Goal: Task Accomplishment & Management: Use online tool/utility

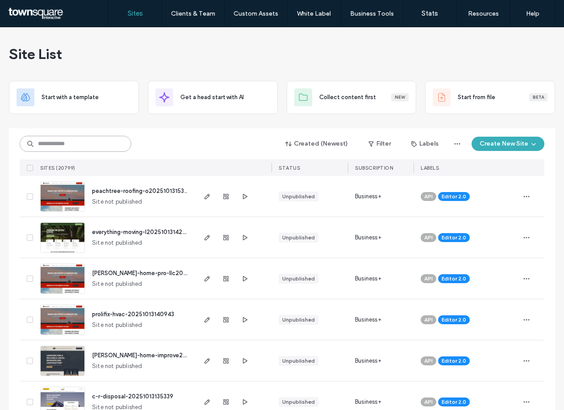
click at [73, 148] on input at bounding box center [76, 144] width 112 height 16
click at [68, 146] on input at bounding box center [76, 144] width 112 height 16
paste input "**********"
type input "**********"
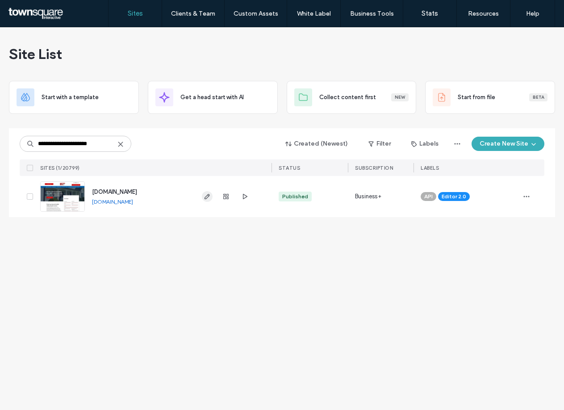
click at [207, 199] on icon "button" at bounding box center [207, 196] width 7 height 7
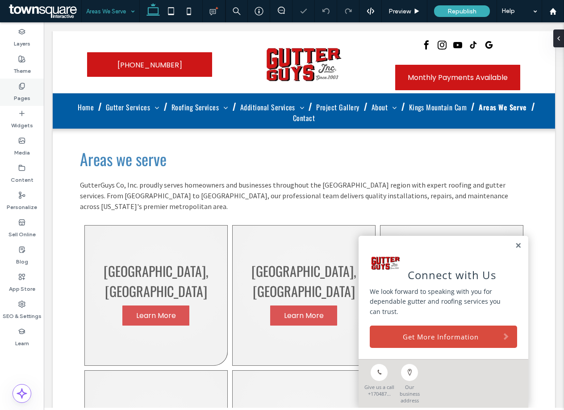
click at [19, 98] on label "Pages" at bounding box center [22, 96] width 17 height 12
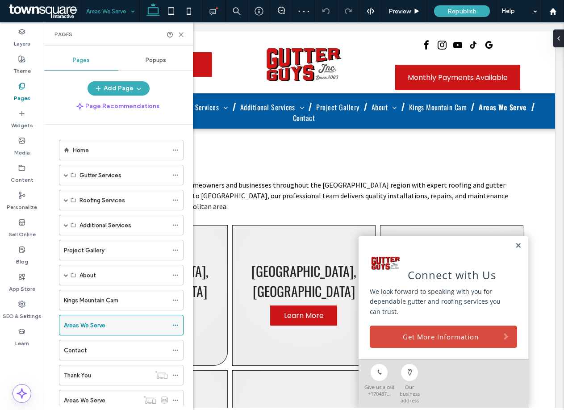
scroll to position [27, 0]
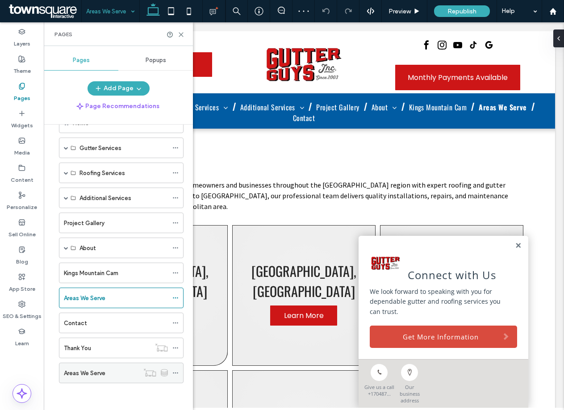
click at [128, 372] on div "Areas We Serve" at bounding box center [101, 372] width 75 height 9
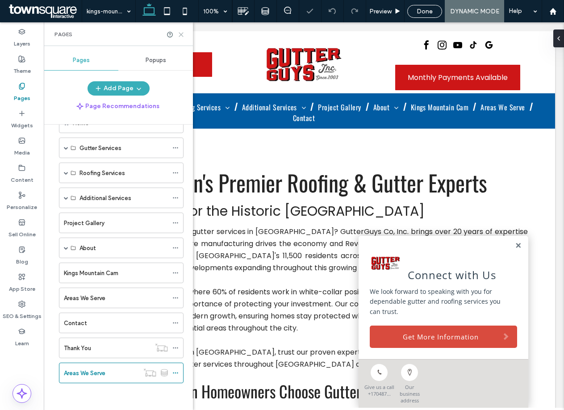
click at [180, 35] on use at bounding box center [181, 35] width 4 height 4
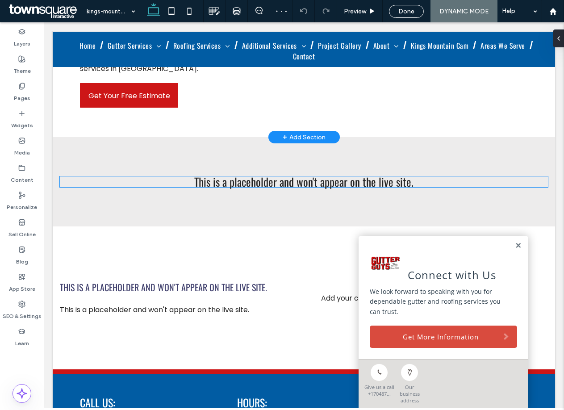
scroll to position [468, 0]
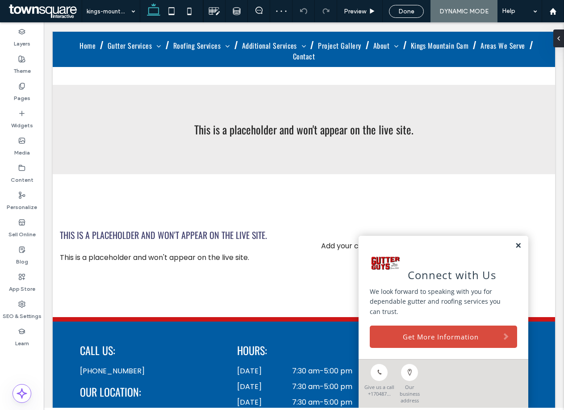
click at [516, 249] on link at bounding box center [518, 246] width 7 height 8
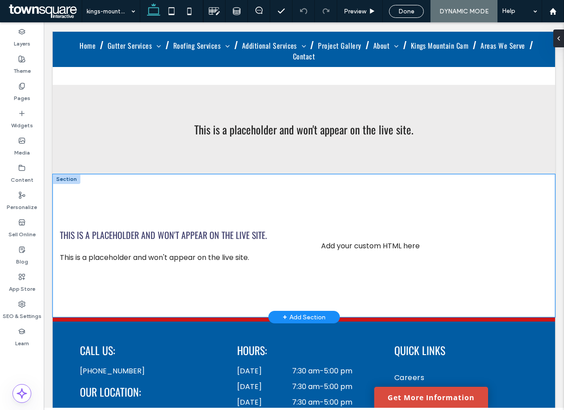
click at [362, 181] on div "This is a placeholder and won't appear on the live site. This is a placeholder …" at bounding box center [304, 245] width 502 height 143
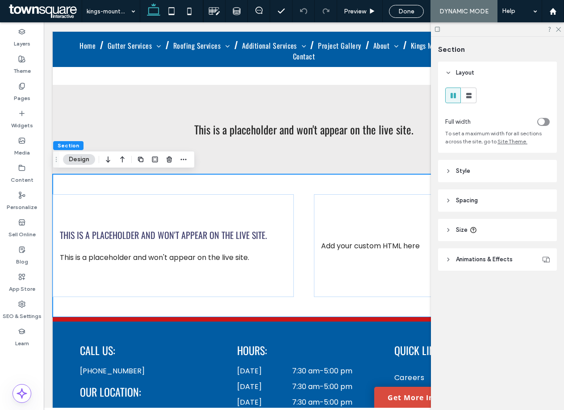
click at [447, 201] on icon at bounding box center [448, 200] width 6 height 6
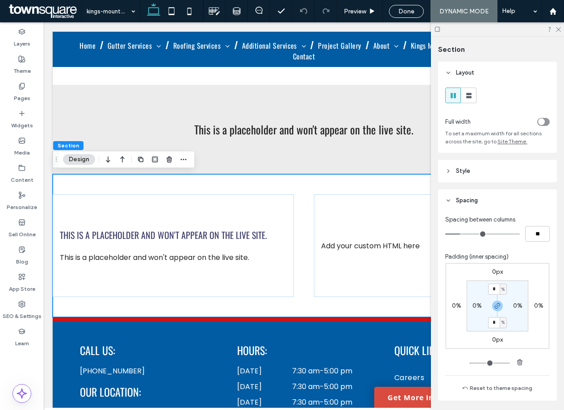
type input "*"
type input "**"
type input "*"
type input "**"
type input "*"
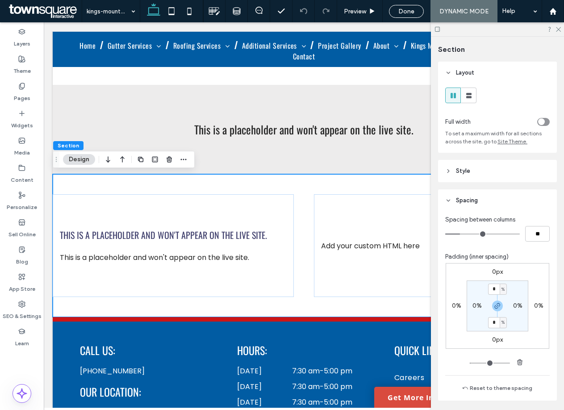
type input "**"
type input "*"
drag, startPoint x: 506, startPoint y: 255, endPoint x: 457, endPoint y: 265, distance: 49.6
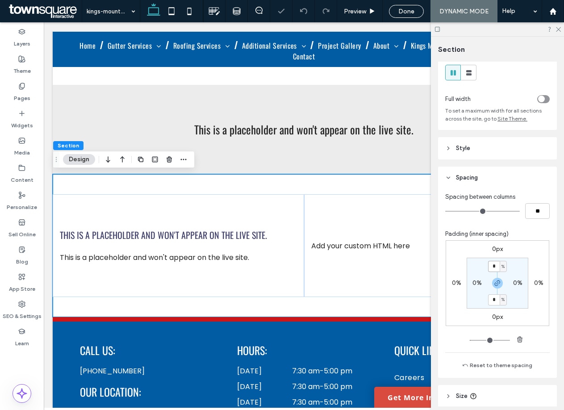
click at [495, 261] on input "*" at bounding box center [494, 266] width 12 height 11
type input "*"
click at [495, 303] on input "*" at bounding box center [494, 299] width 12 height 11
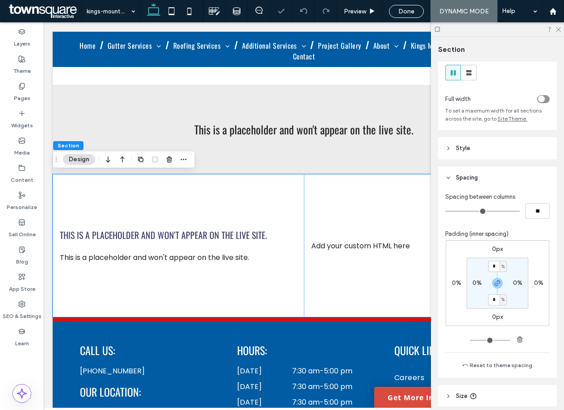
click at [543, 319] on div "0px 0% 0px 0% * % 0% * % 0%" at bounding box center [497, 283] width 104 height 86
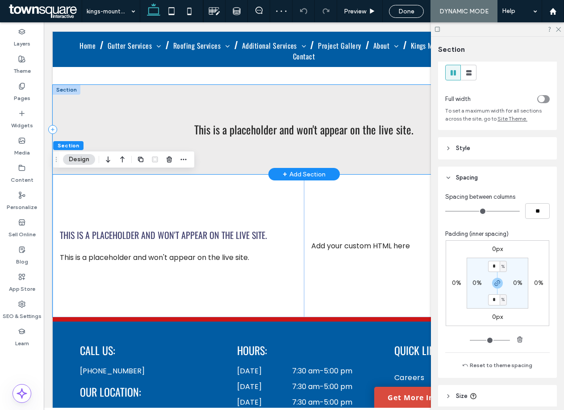
click at [357, 155] on div "This is a placeholder and won't appear on the live site." at bounding box center [304, 129] width 502 height 89
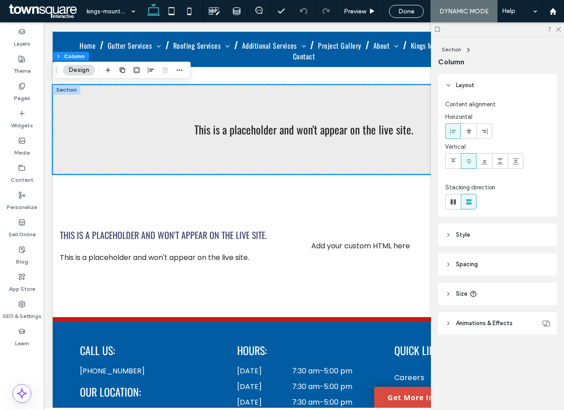
click at [449, 293] on icon at bounding box center [448, 294] width 6 height 6
click at [448, 266] on icon at bounding box center [448, 264] width 6 height 6
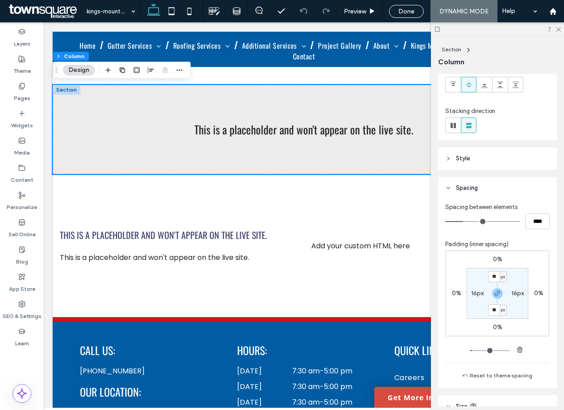
scroll to position [84, 0]
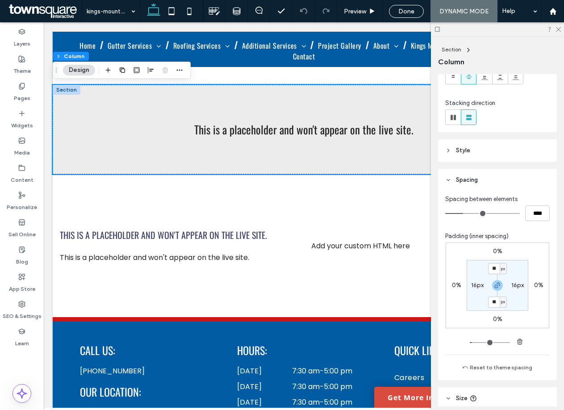
type input "**"
type input "****"
type input "**"
type input "****"
type input "*"
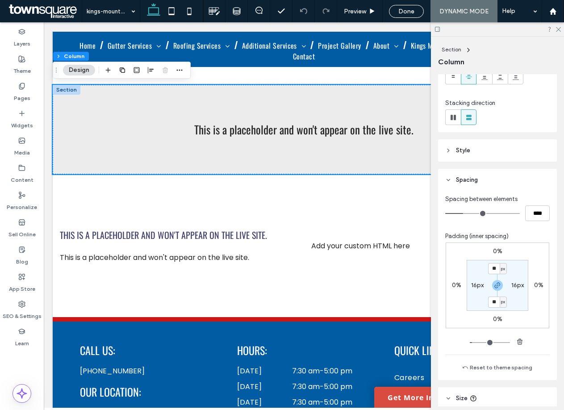
type input "***"
type input "*"
type input "***"
drag, startPoint x: 464, startPoint y: 212, endPoint x: 421, endPoint y: 220, distance: 43.2
type input "*"
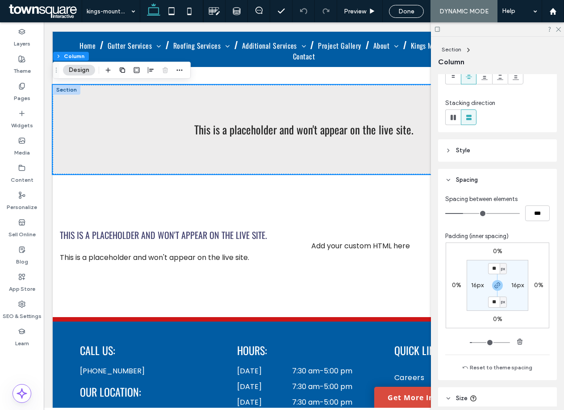
click at [445, 214] on input "range" at bounding box center [482, 213] width 75 height 1
click at [493, 270] on input "**" at bounding box center [494, 268] width 12 height 11
type input "*"
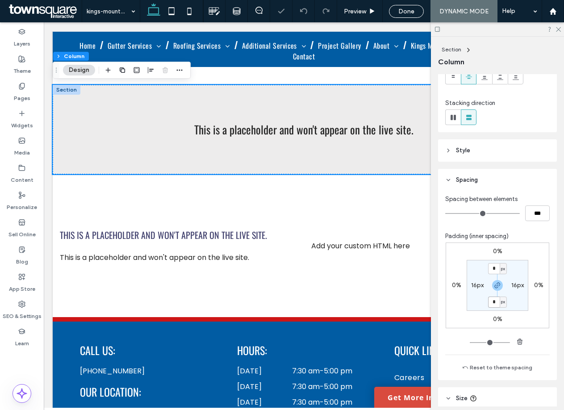
click at [494, 301] on input "*" at bounding box center [494, 301] width 12 height 11
click at [530, 353] on div "Padding (inner spacing) 0% 0% 0% 0% * px 16px * px 16px Reset to theme spacing" at bounding box center [497, 302] width 104 height 141
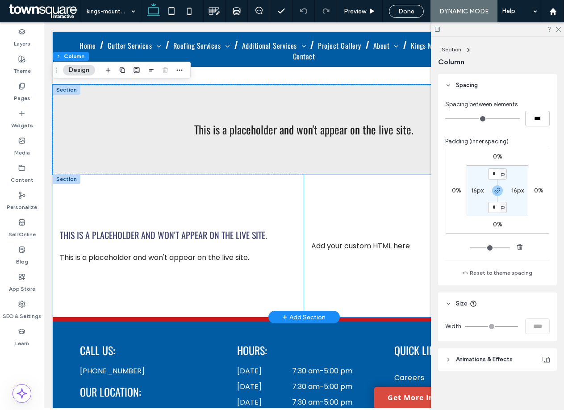
click at [315, 218] on div "Add your custom HTML here" at bounding box center [429, 245] width 251 height 143
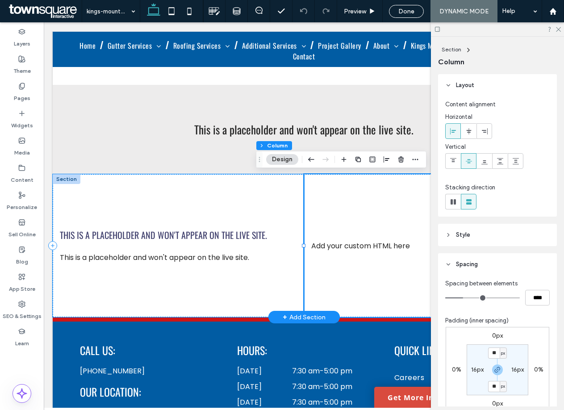
click at [260, 222] on div "This is a placeholder and won't appear on the live site. This is a placeholder …" at bounding box center [178, 245] width 251 height 143
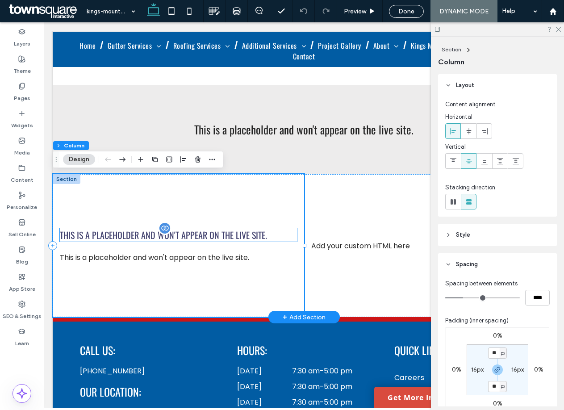
click at [250, 239] on div "This is a placeholder and won't appear on the live site." at bounding box center [178, 234] width 237 height 13
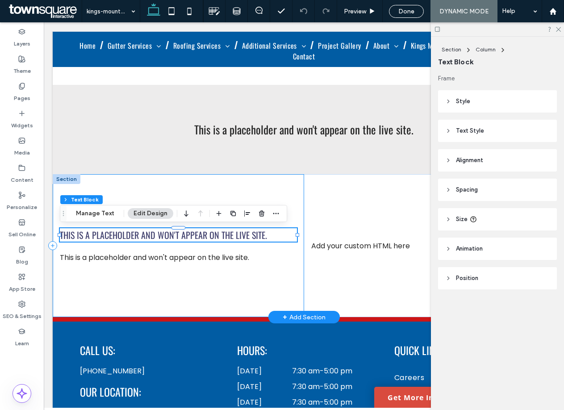
click at [286, 194] on div "This is a placeholder and won't appear on the live site. This is a placeholder …" at bounding box center [178, 245] width 251 height 143
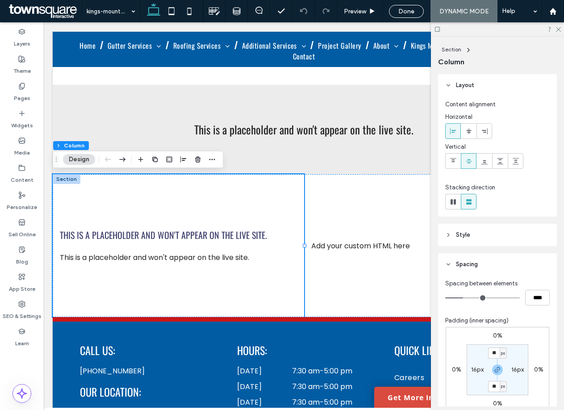
scroll to position [99, 0]
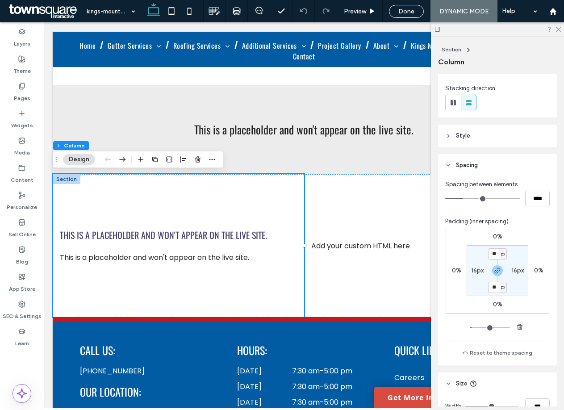
type input "**"
type input "****"
type input "**"
type input "****"
type input "*"
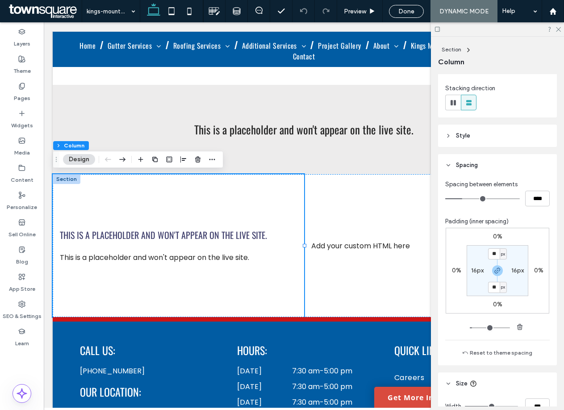
type input "***"
type input "*"
drag, startPoint x: 508, startPoint y: 220, endPoint x: 472, endPoint y: 224, distance: 36.8
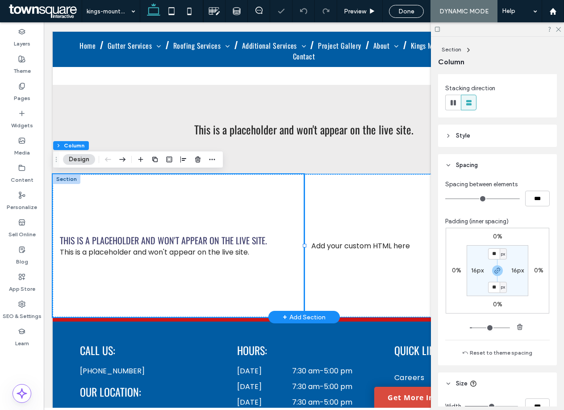
click at [358, 203] on div "Add your custom HTML here" at bounding box center [429, 245] width 251 height 143
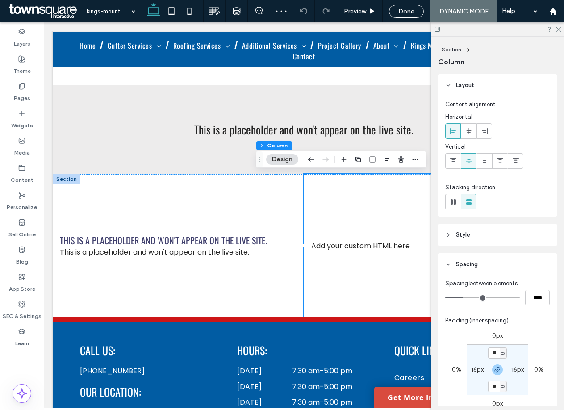
type input "**"
type input "****"
type input "**"
type input "****"
type input "**"
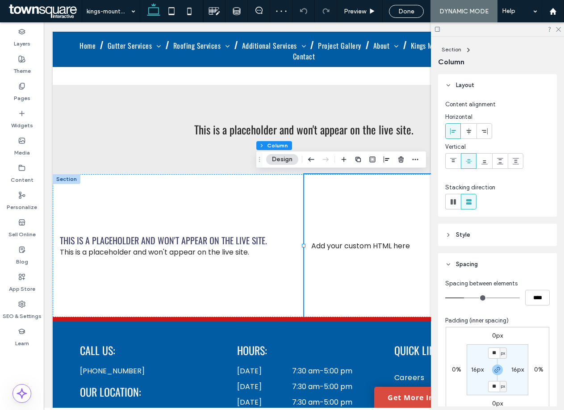
type input "****"
type input "**"
type input "****"
type input "*"
type input "***"
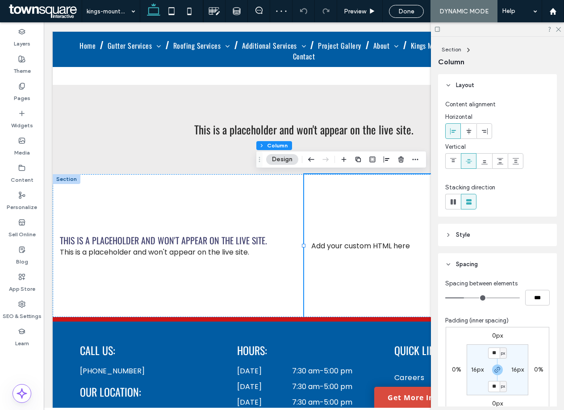
type input "*"
type input "***"
type input "*"
drag, startPoint x: 510, startPoint y: 317, endPoint x: 462, endPoint y: 317, distance: 47.3
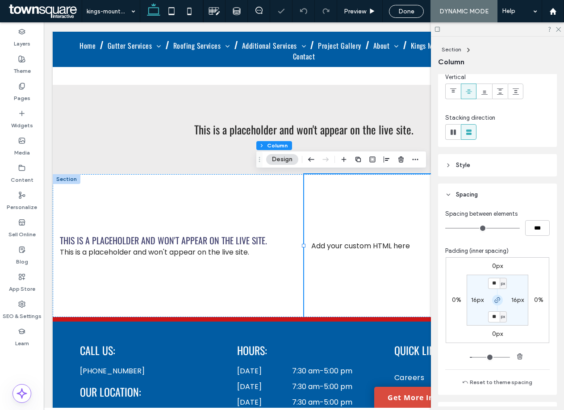
scroll to position [75, 0]
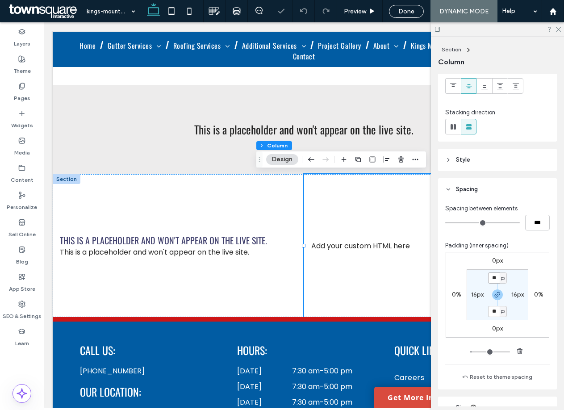
click at [495, 281] on input "**" at bounding box center [494, 277] width 12 height 11
type input "*"
click at [499, 313] on div "px" at bounding box center [502, 311] width 7 height 11
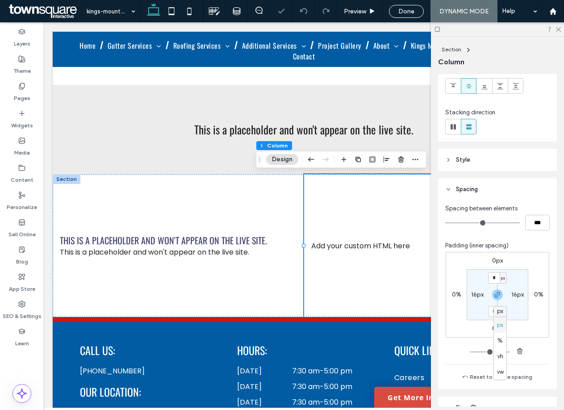
click at [487, 314] on div "* px" at bounding box center [497, 311] width 20 height 11
click at [540, 224] on input "***" at bounding box center [537, 223] width 25 height 16
click at [545, 246] on div "Padding (inner spacing)" at bounding box center [497, 245] width 104 height 9
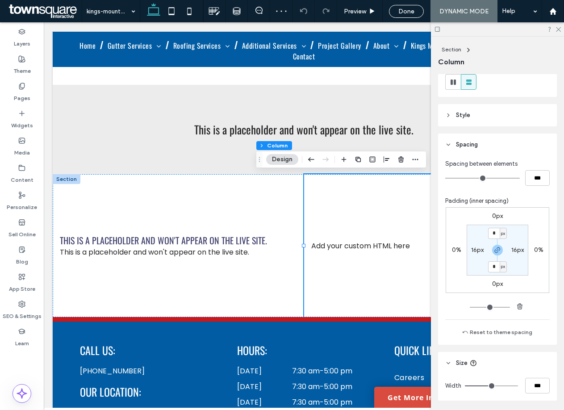
scroll to position [179, 0]
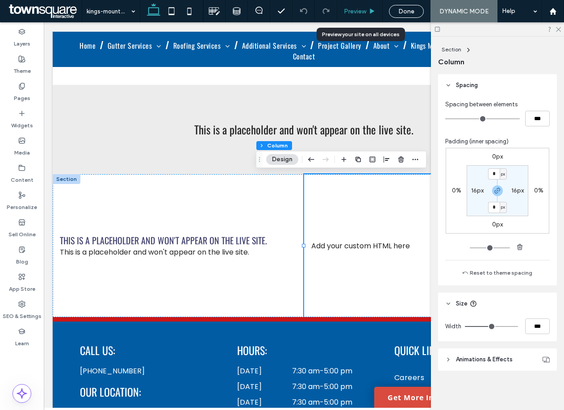
click at [367, 15] on div "Preview" at bounding box center [359, 12] width 45 height 8
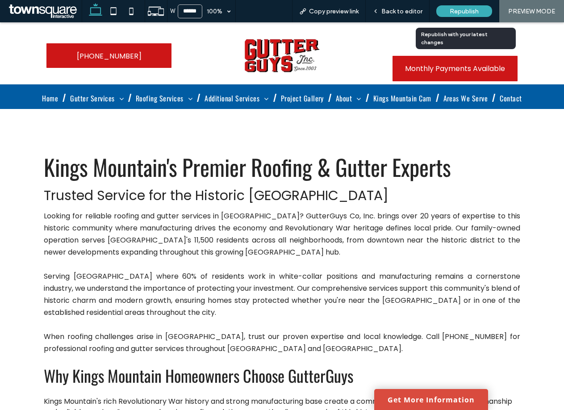
click at [455, 9] on span "Republish" at bounding box center [463, 12] width 29 height 8
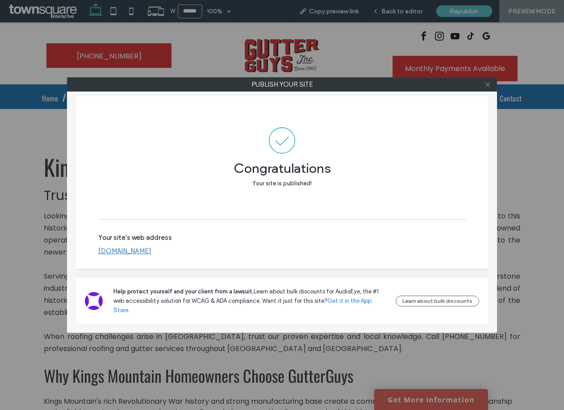
click at [486, 85] on icon at bounding box center [487, 84] width 7 height 7
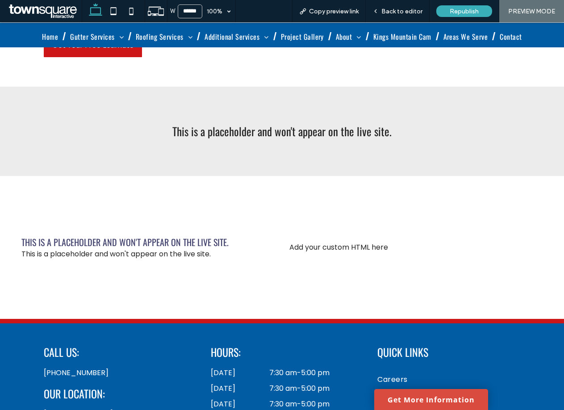
scroll to position [453, 0]
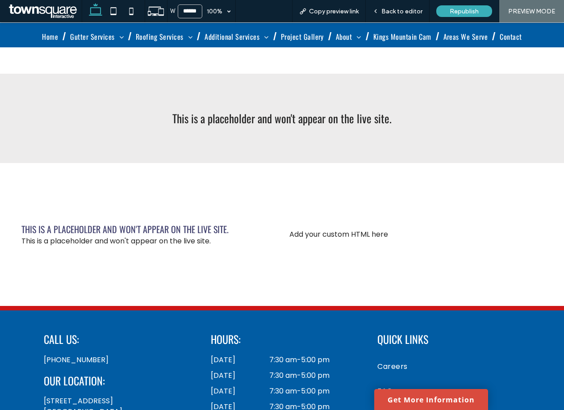
click at [211, 145] on div "This is a placeholder and won't appear on the live site." at bounding box center [282, 118] width 536 height 89
click at [255, 124] on div "This is a placeholder and won't appear on the live site." at bounding box center [281, 118] width 521 height 11
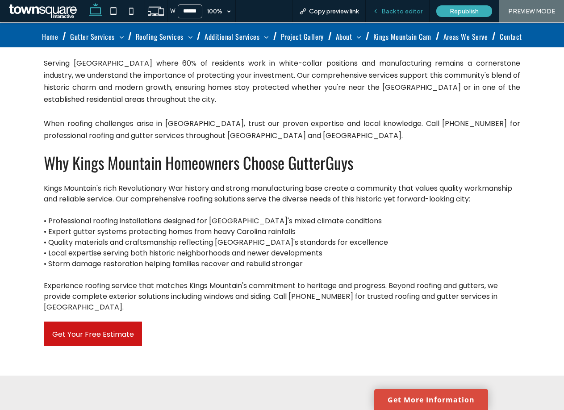
click at [395, 10] on span "Back to editor" at bounding box center [401, 12] width 41 height 8
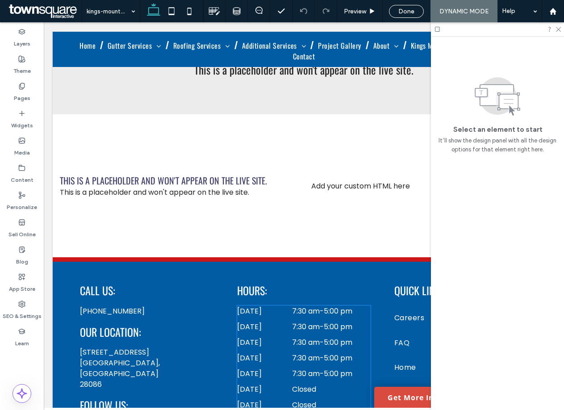
scroll to position [486, 0]
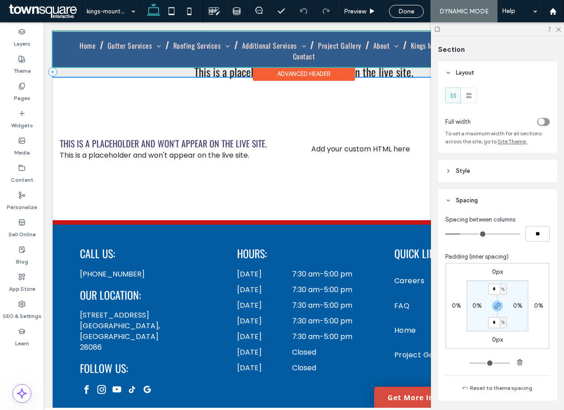
drag, startPoint x: 151, startPoint y: 154, endPoint x: 140, endPoint y: 67, distance: 87.8
click at [140, 67] on div "(704) 879-4384 (704) 879-4384 Monthly Payments Available Section Home Gutter Se…" at bounding box center [304, 3] width 502 height 917
type input "*"
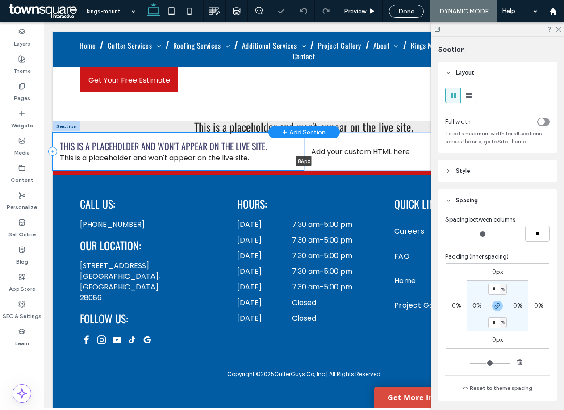
scroll to position [428, 0]
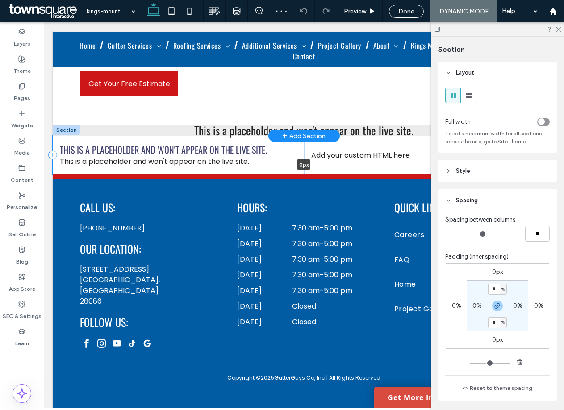
drag, startPoint x: 149, startPoint y: 274, endPoint x: 149, endPoint y: 129, distance: 144.2
type input "*"
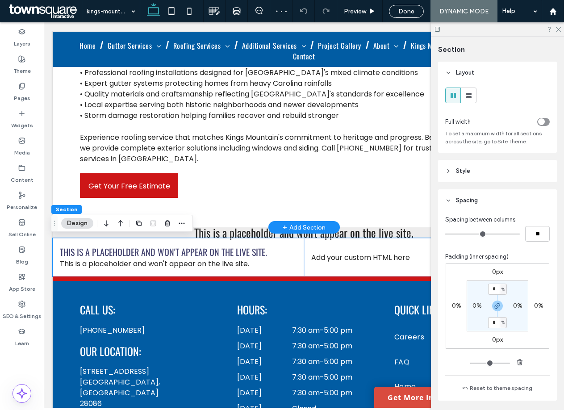
scroll to position [0, 2]
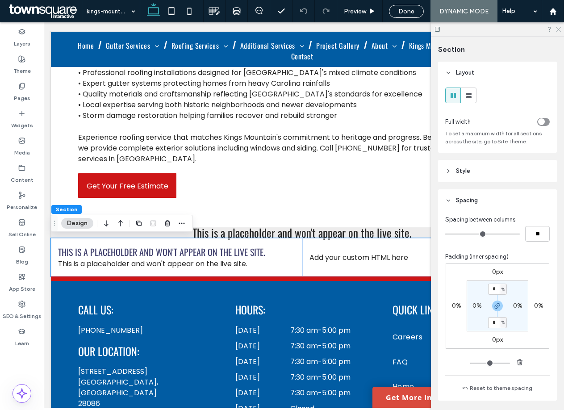
click at [558, 29] on use at bounding box center [558, 29] width 5 height 5
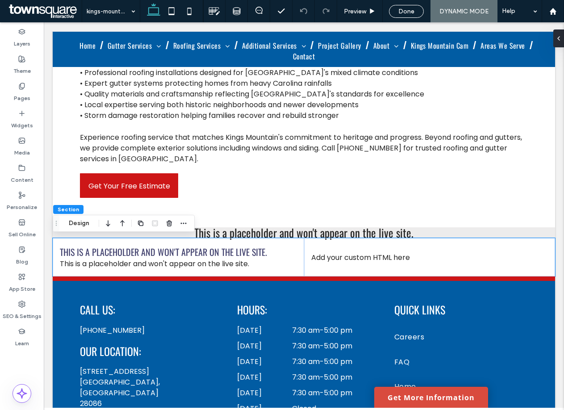
scroll to position [0, 0]
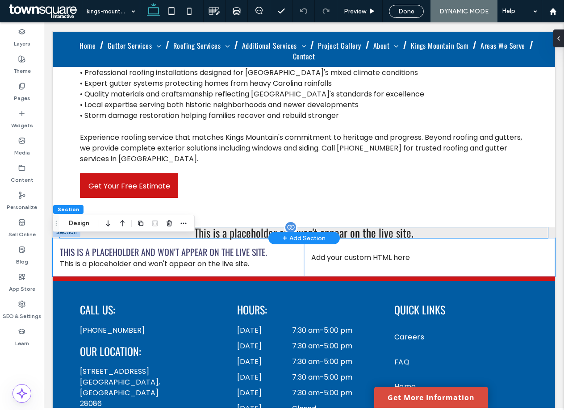
click at [503, 231] on div "This is a placeholder and won't appear on the live site." at bounding box center [304, 232] width 488 height 11
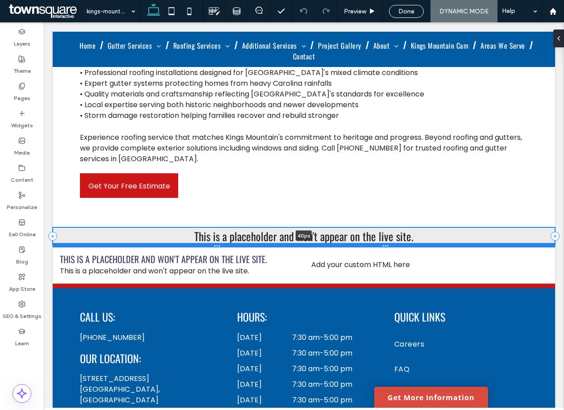
drag, startPoint x: 542, startPoint y: 237, endPoint x: 543, endPoint y: 244, distance: 7.2
click at [543, 244] on div at bounding box center [304, 245] width 502 height 4
type input "**"
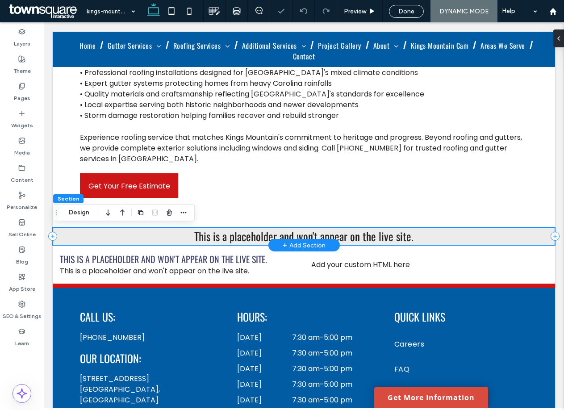
click at [548, 239] on div "This is a placeholder and won't appear on the live site." at bounding box center [304, 236] width 502 height 18
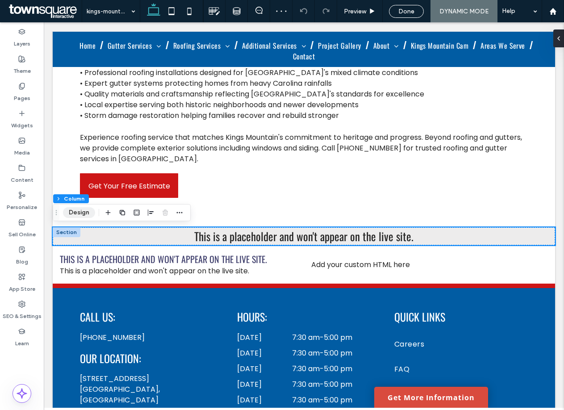
click at [88, 213] on button "Design" at bounding box center [79, 212] width 32 height 11
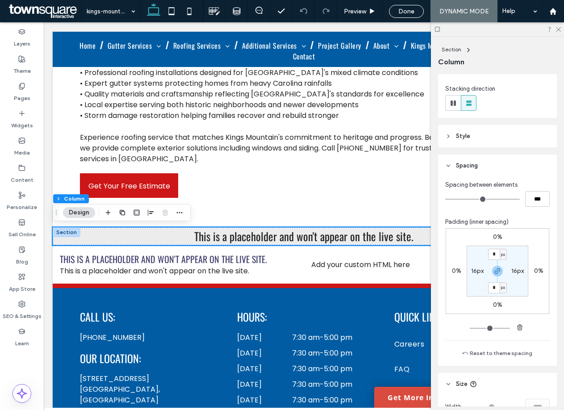
scroll to position [18, 0]
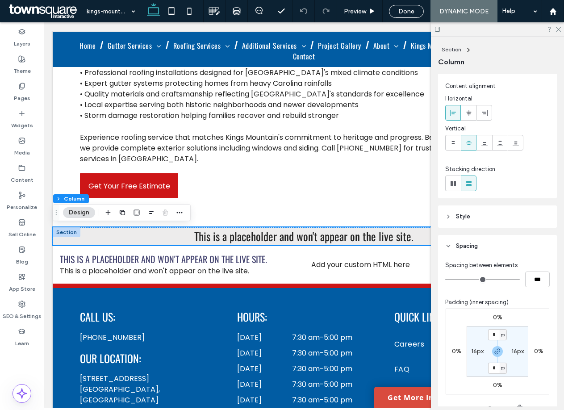
click at [449, 218] on icon at bounding box center [448, 216] width 6 height 6
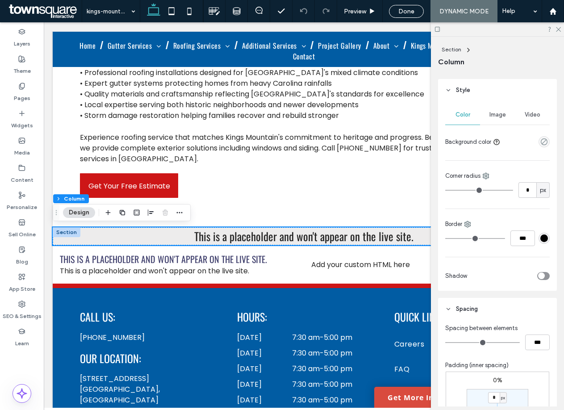
scroll to position [124, 0]
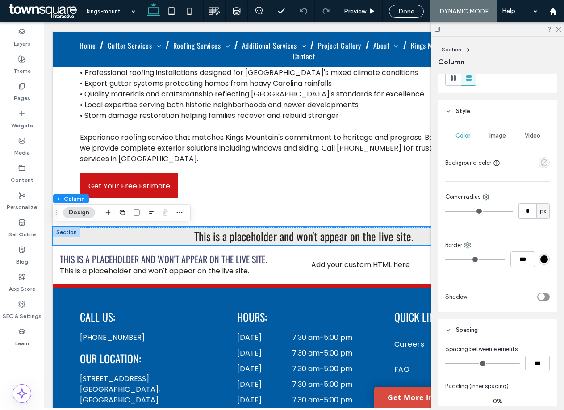
click at [540, 164] on use "empty color" at bounding box center [543, 162] width 7 height 7
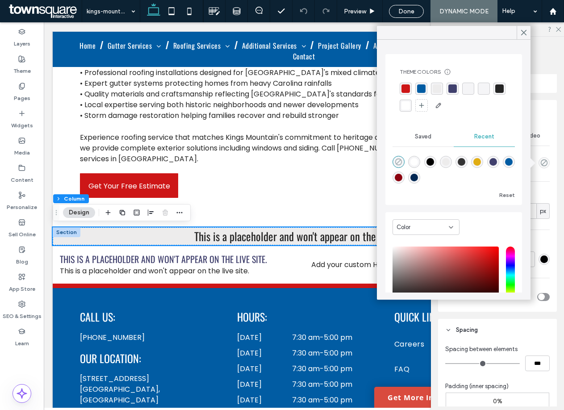
click at [395, 159] on icon "rgba(0, 0, 0, 0)" at bounding box center [399, 162] width 8 height 8
click at [409, 104] on div "rgba(255, 255, 255, 1)" at bounding box center [405, 105] width 8 height 8
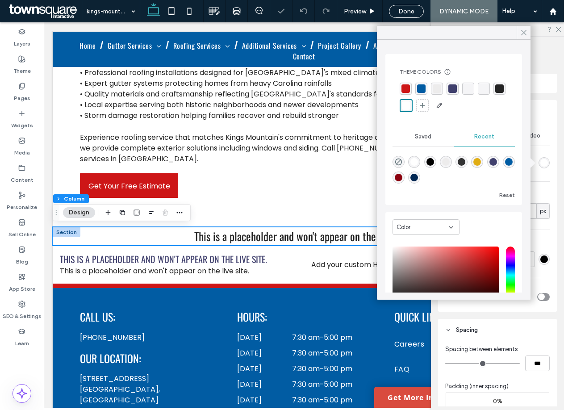
click at [521, 29] on icon at bounding box center [524, 33] width 8 height 8
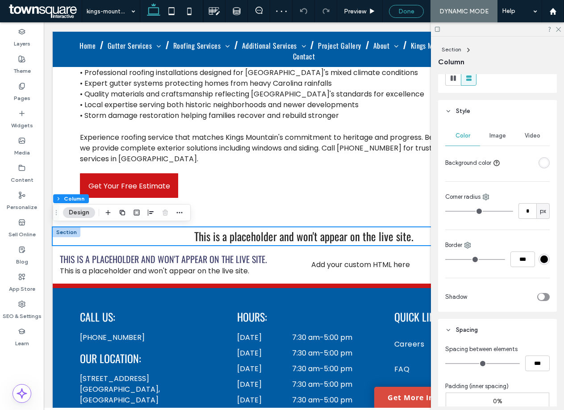
click at [407, 13] on span "Done" at bounding box center [406, 12] width 16 height 8
click at [454, 8] on span "Republish" at bounding box center [461, 12] width 29 height 8
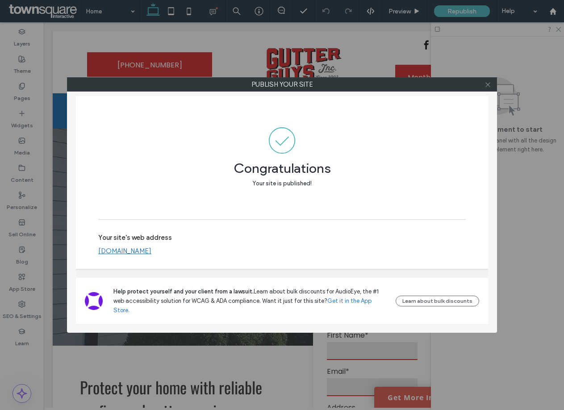
click at [488, 85] on icon at bounding box center [487, 84] width 7 height 7
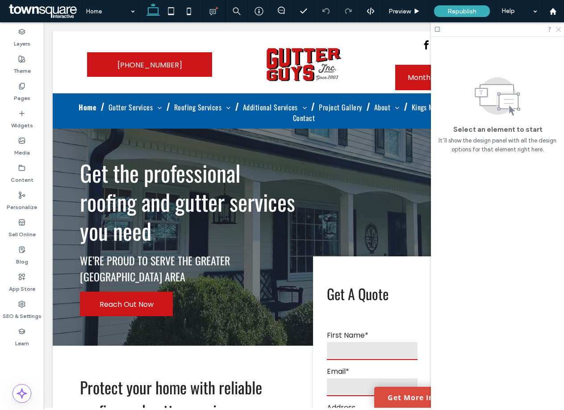
click at [556, 28] on icon at bounding box center [558, 29] width 6 height 6
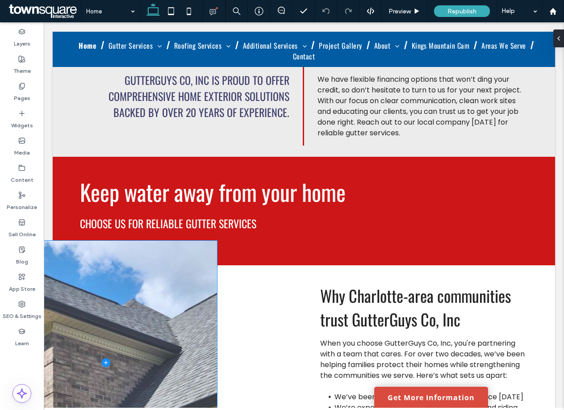
scroll to position [698, 0]
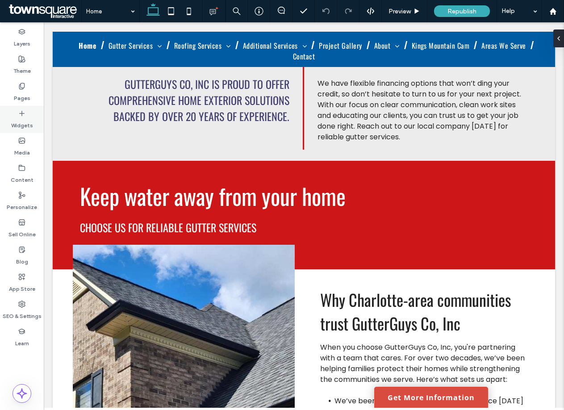
click at [21, 116] on icon at bounding box center [21, 113] width 7 height 7
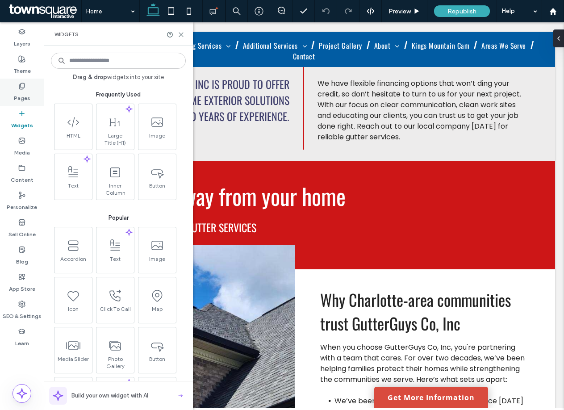
scroll to position [769, 0]
drag, startPoint x: 21, startPoint y: 60, endPoint x: 21, endPoint y: 93, distance: 32.6
click at [21, 60] on use at bounding box center [22, 59] width 6 height 6
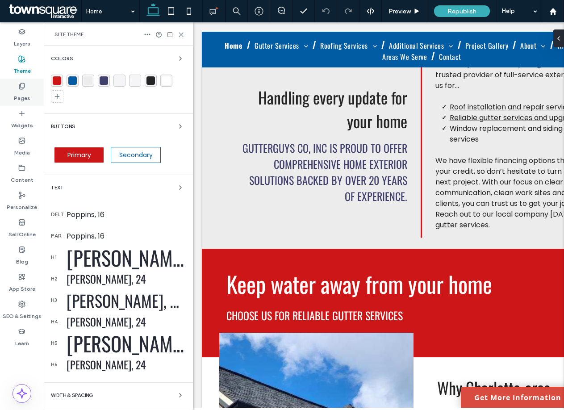
click at [21, 93] on label "Pages" at bounding box center [22, 96] width 17 height 12
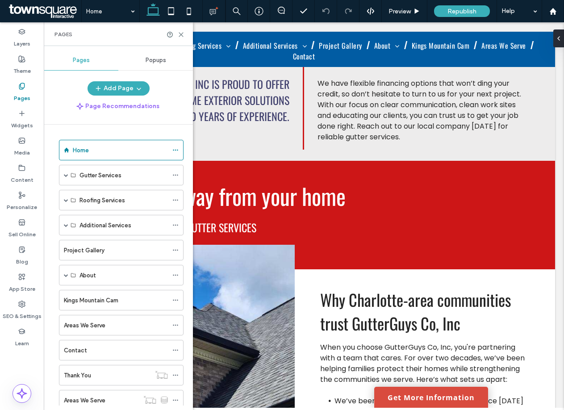
scroll to position [27, 0]
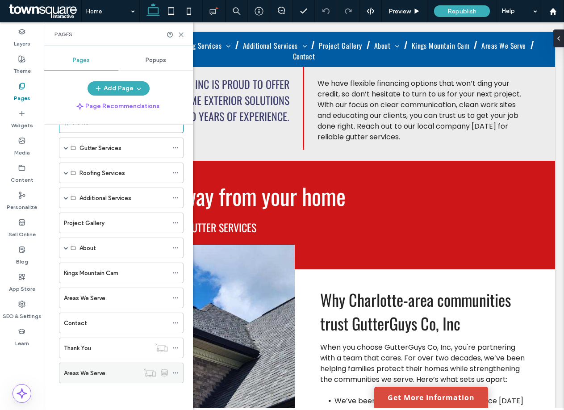
click at [113, 379] on div "Areas We Serve" at bounding box center [101, 373] width 75 height 20
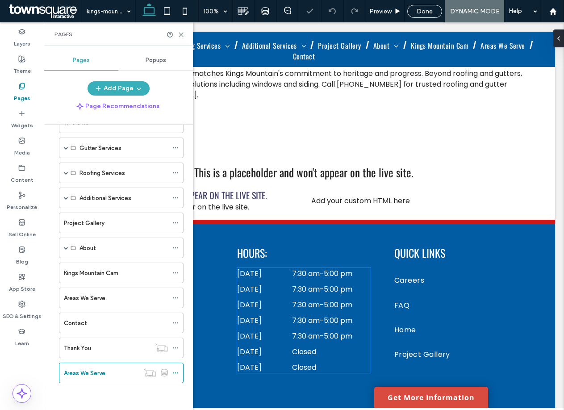
scroll to position [346, 0]
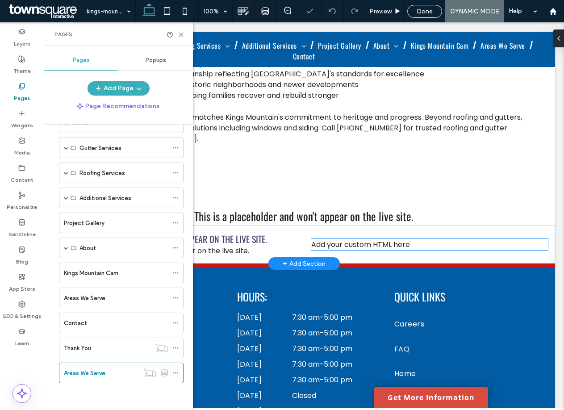
click at [373, 245] on div "Add your custom HTML here" at bounding box center [429, 244] width 237 height 11
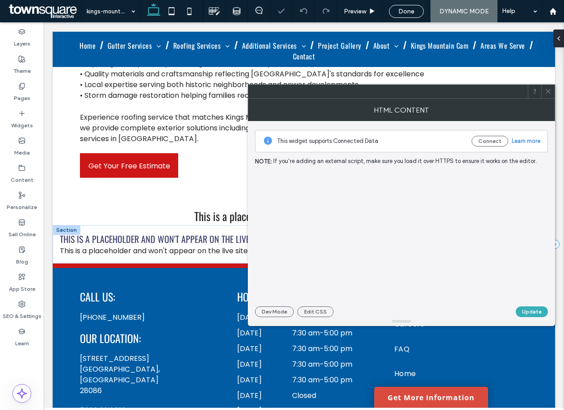
click at [373, 245] on div at bounding box center [401, 234] width 293 height 126
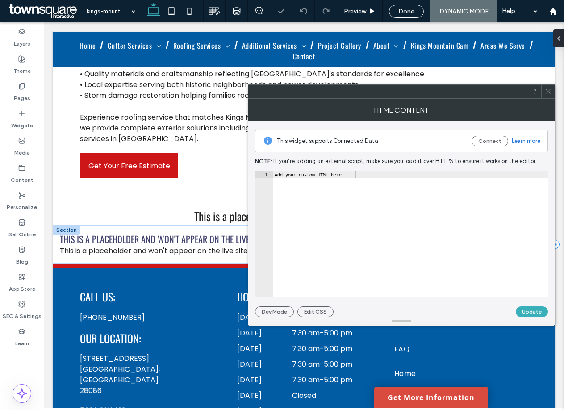
type textarea "**********"
click at [326, 175] on div "Add your custom HTML here" at bounding box center [410, 241] width 275 height 141
click at [424, 188] on div at bounding box center [410, 241] width 275 height 141
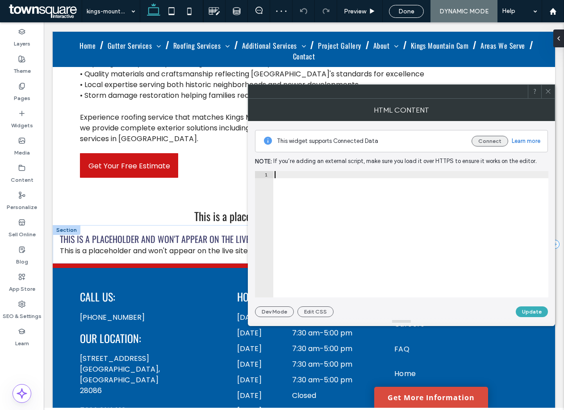
click at [482, 138] on button "Connect" at bounding box center [489, 141] width 37 height 11
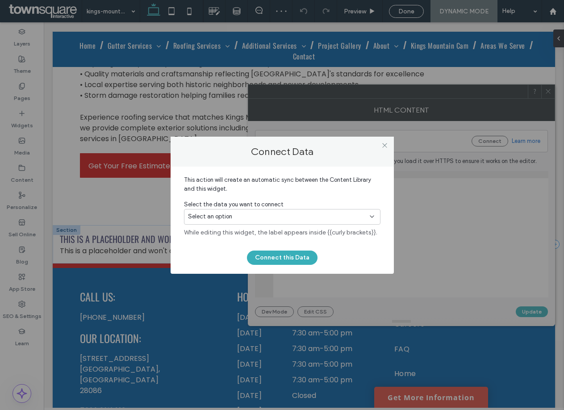
click at [296, 221] on div "Select an option" at bounding box center [282, 217] width 196 height 16
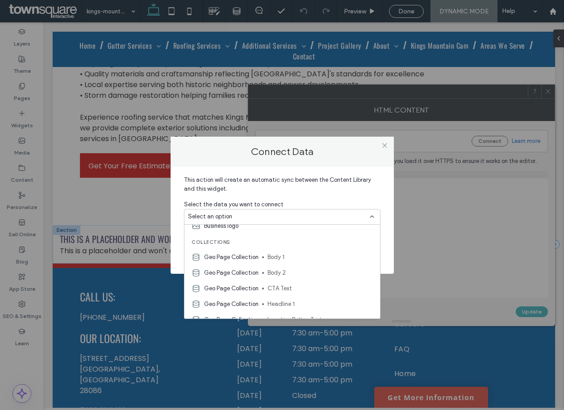
scroll to position [271, 0]
click at [528, 246] on div "Connect Data This action will create an automatic sync between the Content Libr…" at bounding box center [282, 205] width 564 height 410
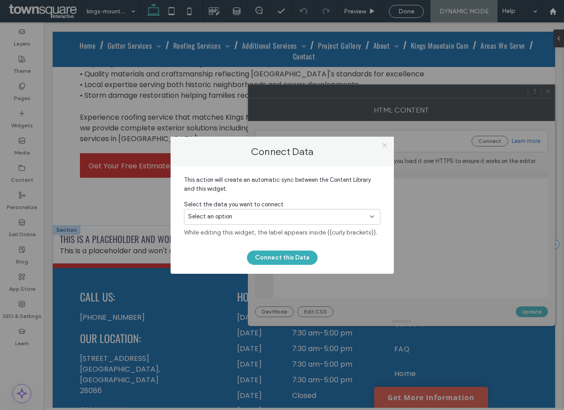
click at [382, 145] on icon at bounding box center [384, 145] width 7 height 7
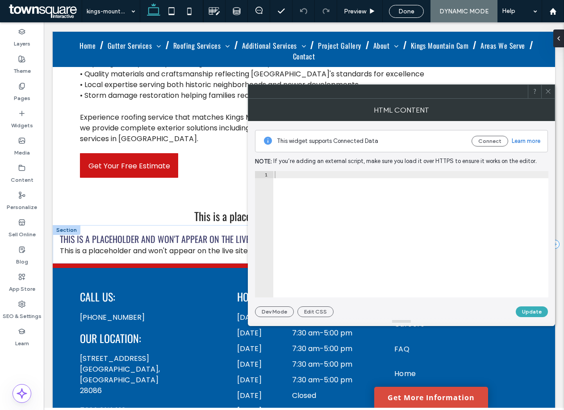
click at [547, 91] on use at bounding box center [547, 91] width 4 height 4
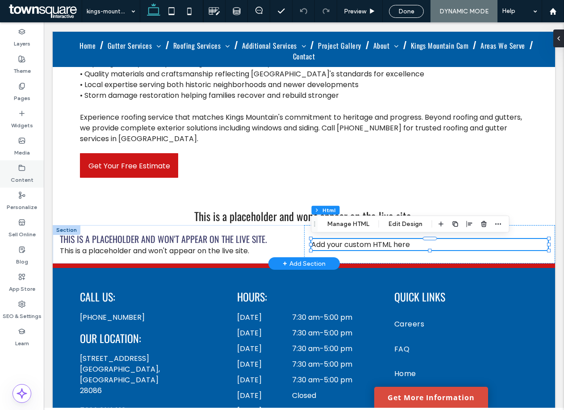
click at [21, 174] on label "Content" at bounding box center [22, 177] width 23 height 12
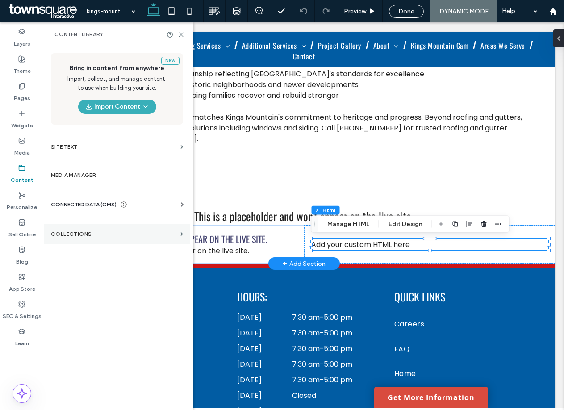
click at [101, 237] on section "Collections" at bounding box center [117, 234] width 146 height 21
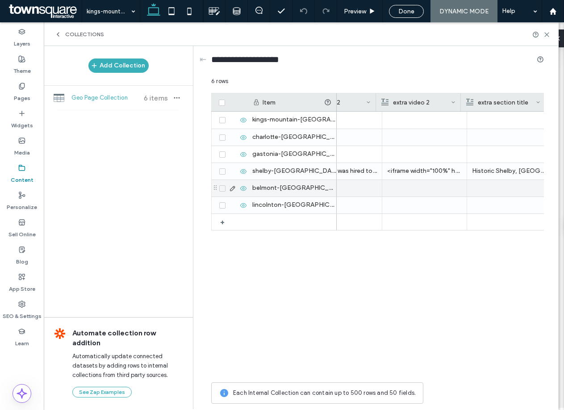
scroll to position [0, 1380]
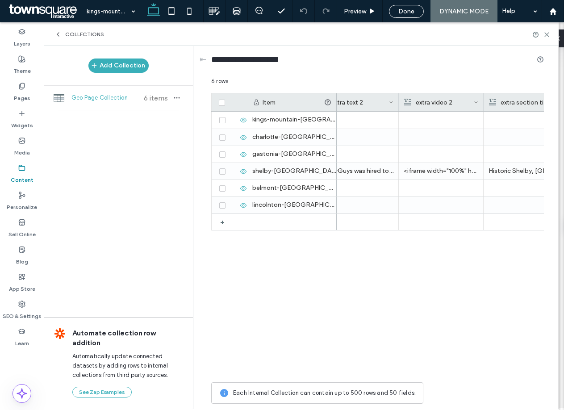
click at [470, 100] on div "extra video 2" at bounding box center [439, 102] width 70 height 18
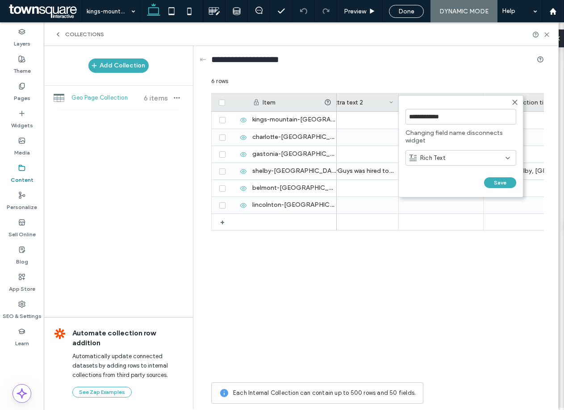
click at [441, 155] on span "Rich Text" at bounding box center [432, 158] width 25 height 9
click at [436, 173] on span "Plain Text" at bounding box center [433, 173] width 26 height 9
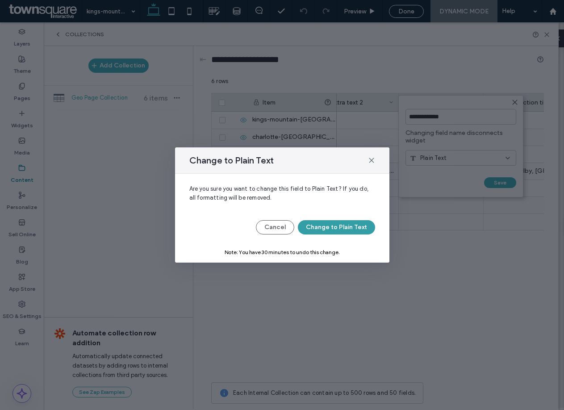
click at [340, 227] on button "Change to Plain Text" at bounding box center [336, 227] width 77 height 14
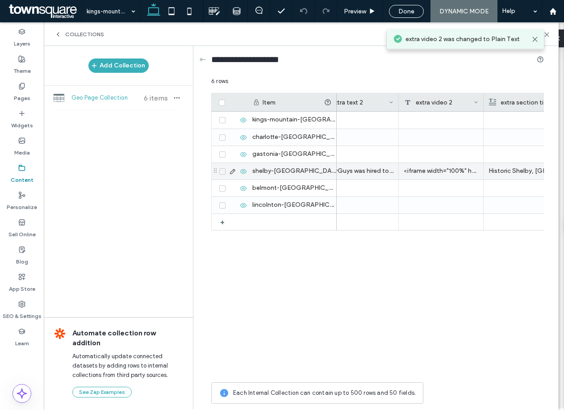
click at [437, 173] on div "<iframe width="100%" height="315" src="https://www.youtube.com/embed/sO_zoZWLHh…" at bounding box center [441, 171] width 85 height 17
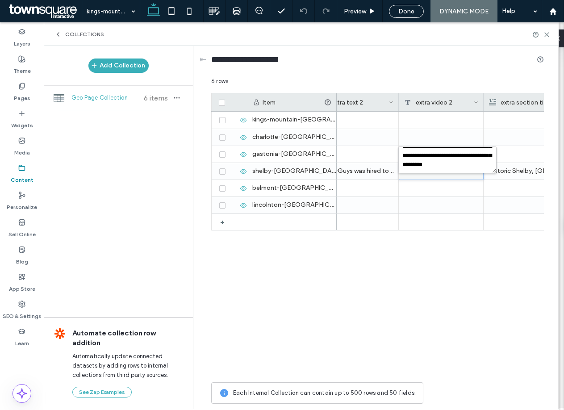
scroll to position [0, 0]
click at [449, 342] on div "Seven Gables house GutterGuys was hired to carry out roofing repairs on the his…" at bounding box center [440, 245] width 207 height 266
click at [544, 35] on icon at bounding box center [546, 34] width 7 height 7
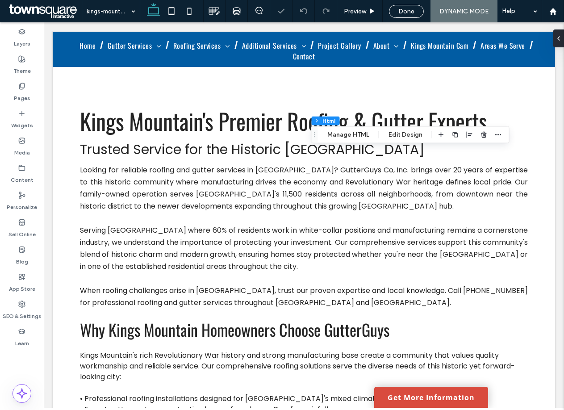
scroll to position [435, 0]
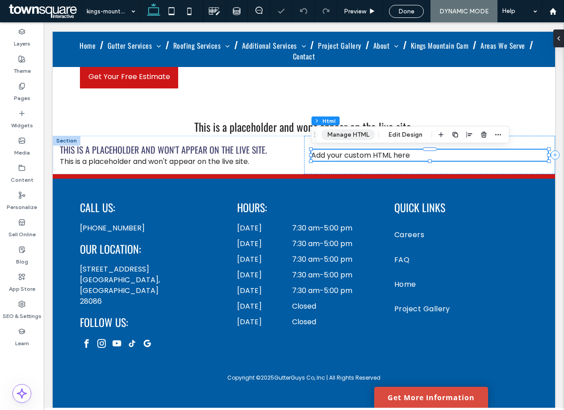
click at [349, 134] on button "Manage HTML" at bounding box center [348, 134] width 54 height 11
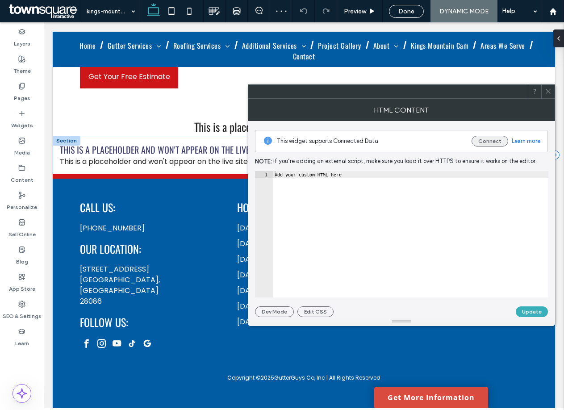
click at [488, 144] on button "Connect" at bounding box center [489, 141] width 37 height 11
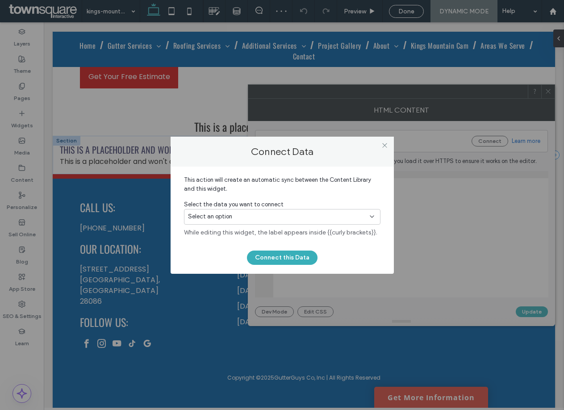
click at [283, 225] on div "Select an option" at bounding box center [282, 218] width 196 height 19
click at [280, 219] on div "Select an option" at bounding box center [277, 216] width 178 height 9
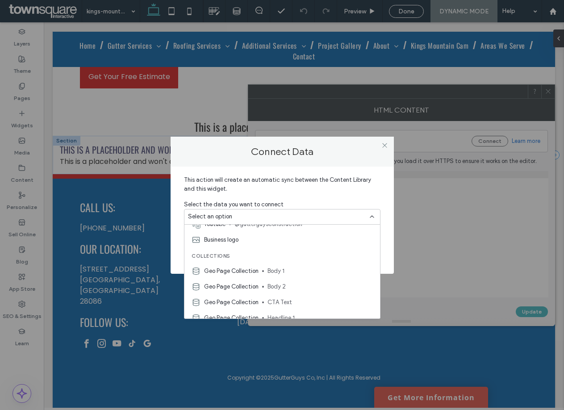
scroll to position [375, 0]
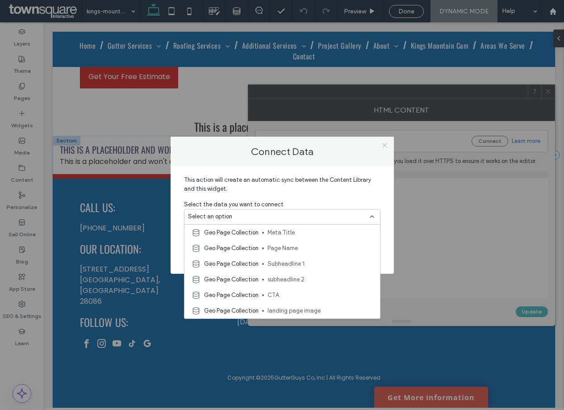
click at [383, 143] on icon at bounding box center [384, 145] width 7 height 7
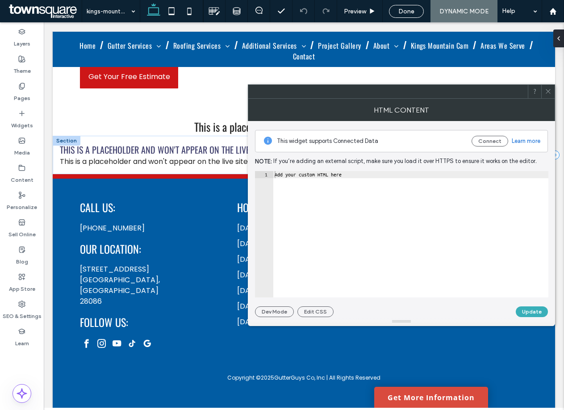
click at [547, 91] on use at bounding box center [547, 91] width 4 height 4
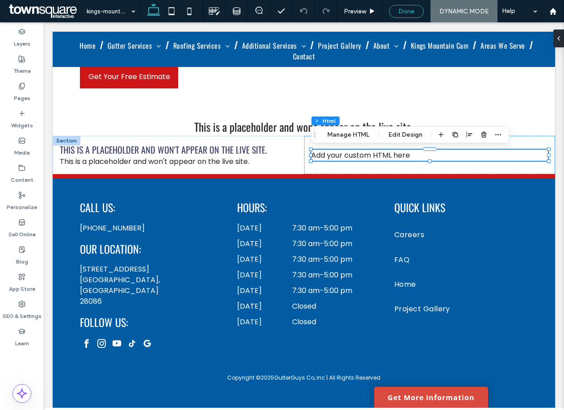
click at [410, 10] on span "Done" at bounding box center [406, 12] width 16 height 8
click at [463, 10] on div "Home Preview Republish Help Design Panel Site Comments Team & Clients Automate …" at bounding box center [282, 205] width 564 height 410
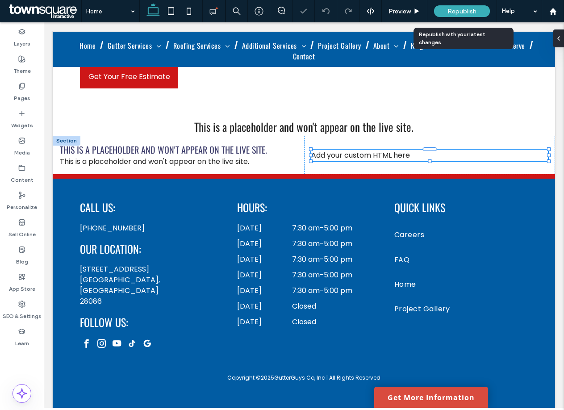
click at [457, 9] on span "Republish" at bounding box center [461, 12] width 29 height 8
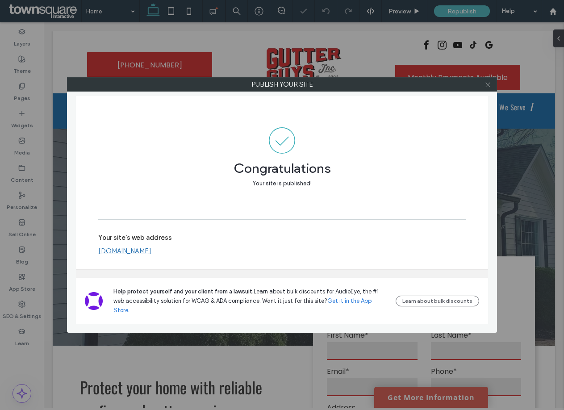
click at [485, 84] on icon at bounding box center [487, 84] width 7 height 7
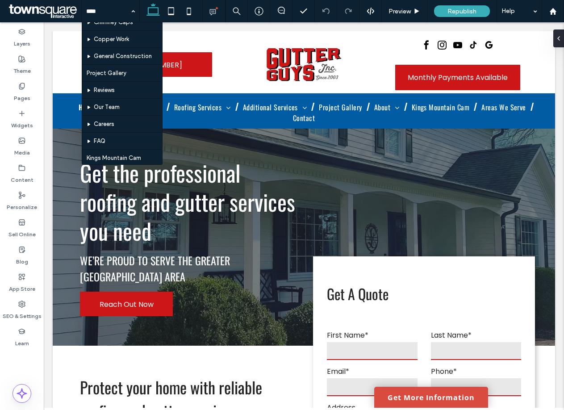
scroll to position [179, 0]
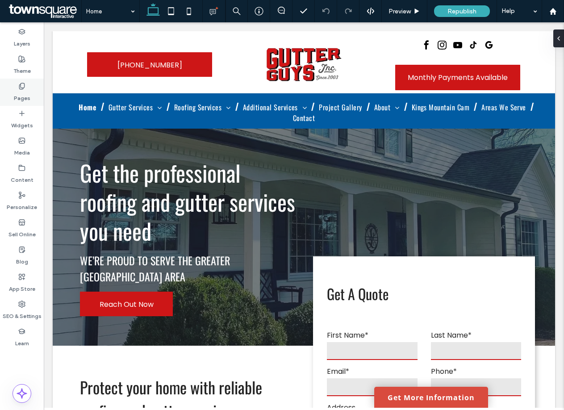
click at [22, 83] on icon at bounding box center [21, 86] width 7 height 7
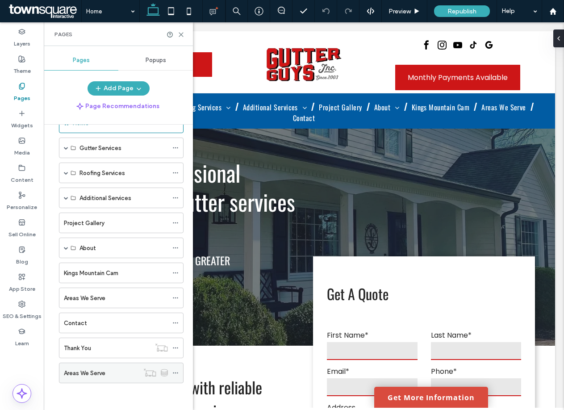
scroll to position [0, 0]
click at [121, 368] on div "Areas We Serve" at bounding box center [101, 372] width 75 height 9
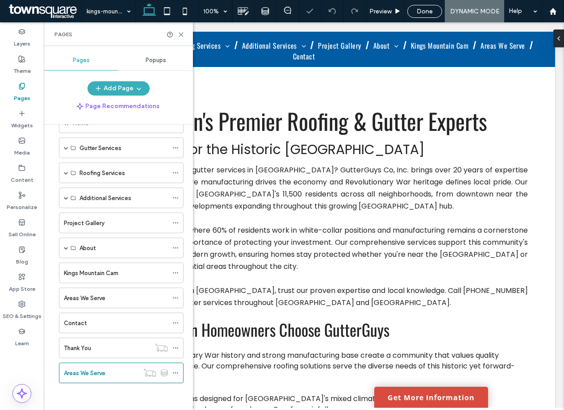
scroll to position [435, 0]
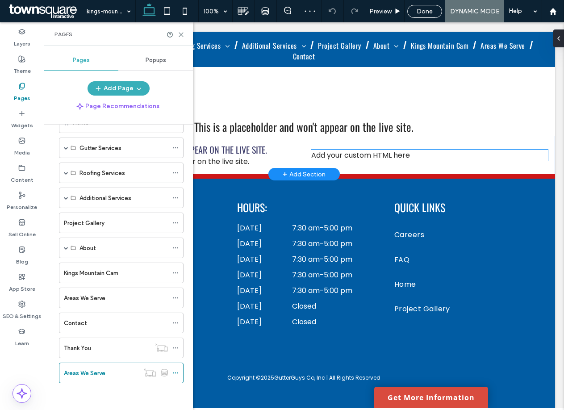
click at [424, 154] on div "Add your custom HTML here" at bounding box center [429, 155] width 237 height 11
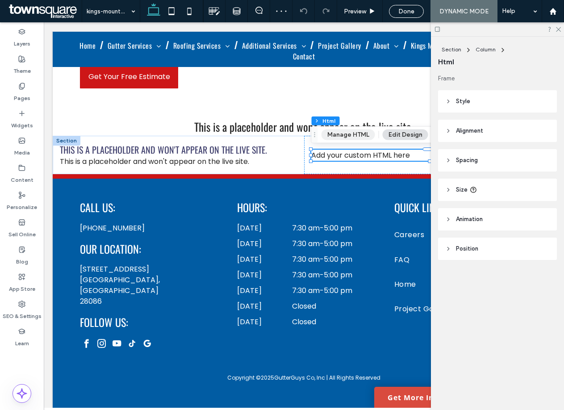
click at [354, 133] on button "Manage HTML" at bounding box center [348, 134] width 54 height 11
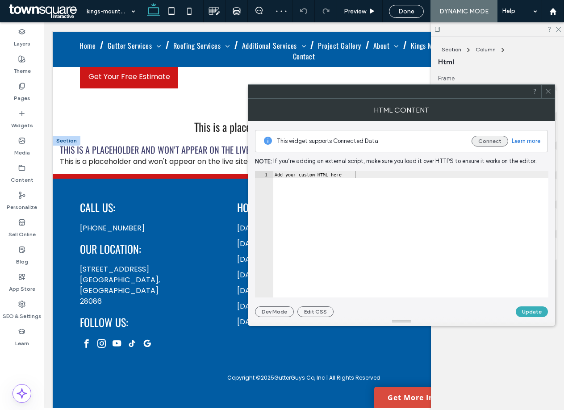
click at [487, 141] on button "Connect" at bounding box center [489, 141] width 37 height 11
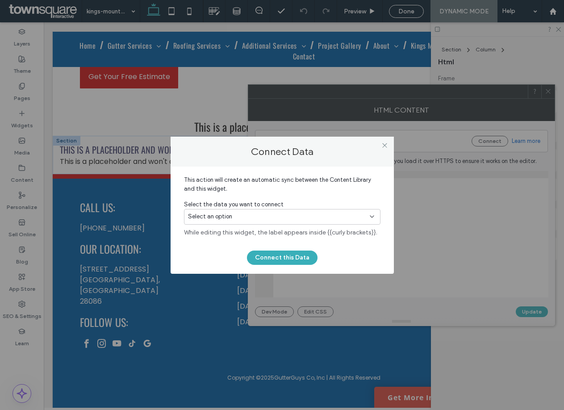
click at [285, 217] on div "Select an option" at bounding box center [277, 216] width 178 height 9
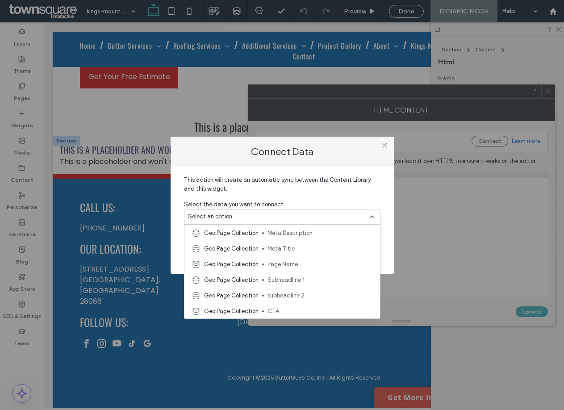
scroll to position [375, 0]
click at [382, 145] on icon at bounding box center [384, 145] width 7 height 7
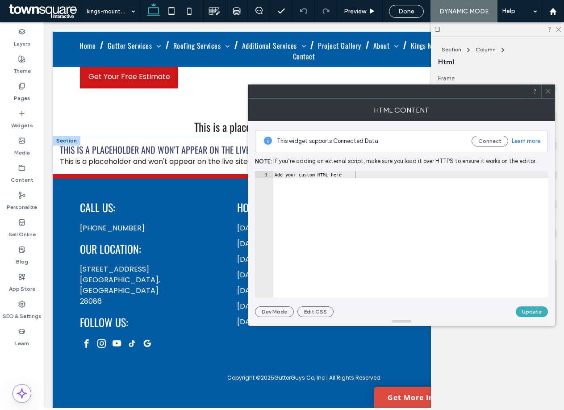
type textarea "**********"
click at [457, 245] on div "Add your custom HTML here" at bounding box center [410, 241] width 275 height 141
click at [549, 92] on icon at bounding box center [547, 91] width 7 height 7
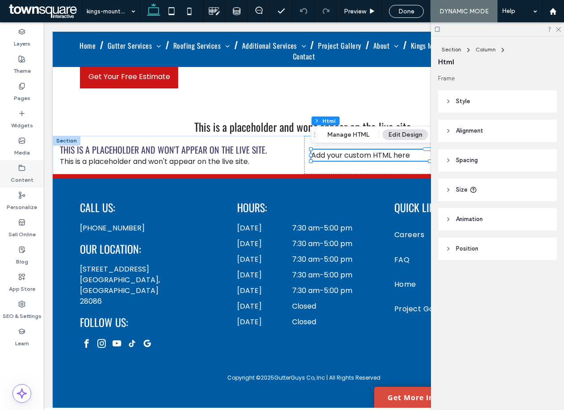
click at [25, 168] on icon at bounding box center [21, 167] width 7 height 7
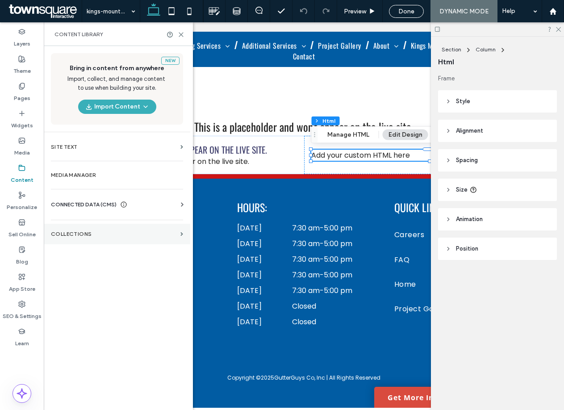
click at [100, 241] on section "Collections" at bounding box center [117, 234] width 146 height 21
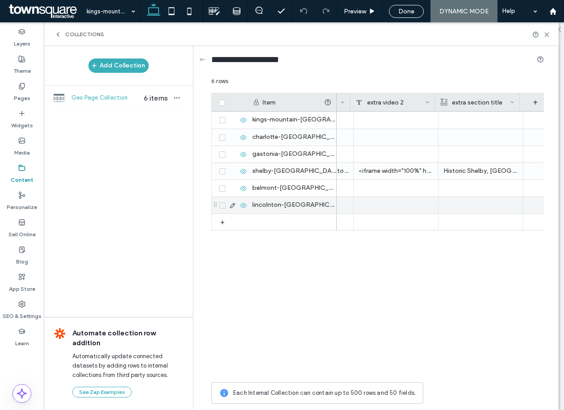
scroll to position [0, 1435]
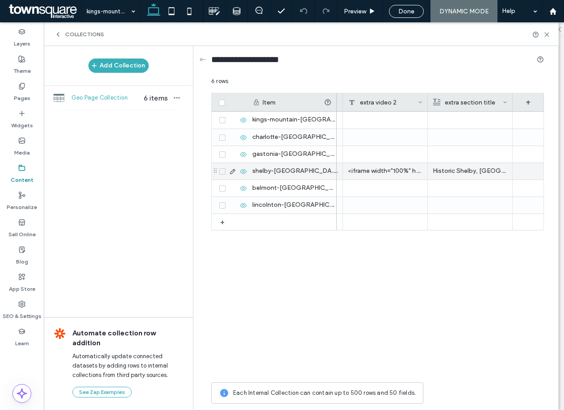
click at [397, 175] on div "<iframe width="100%" height="315" src="https://www.youtube.com/embed/sO_zoZWLHh…" at bounding box center [385, 171] width 85 height 17
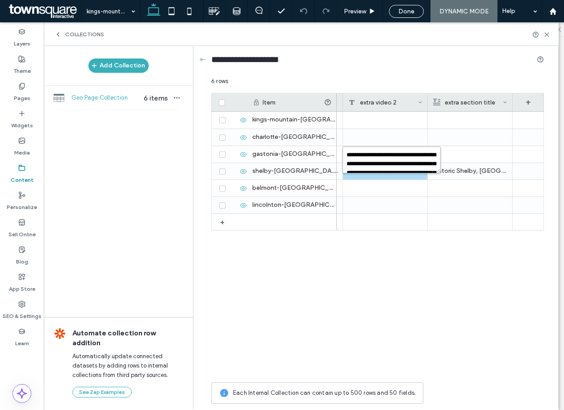
click at [388, 160] on textarea "**********" at bounding box center [391, 159] width 98 height 27
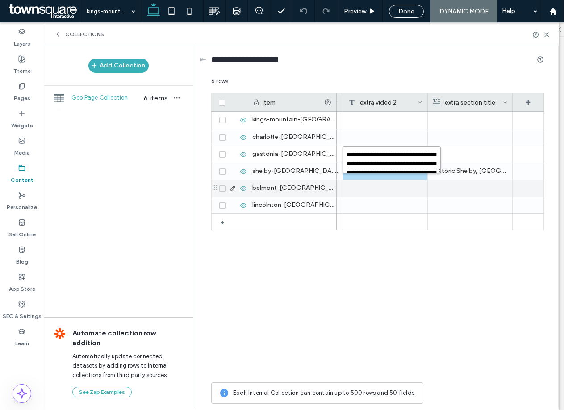
scroll to position [106, 0]
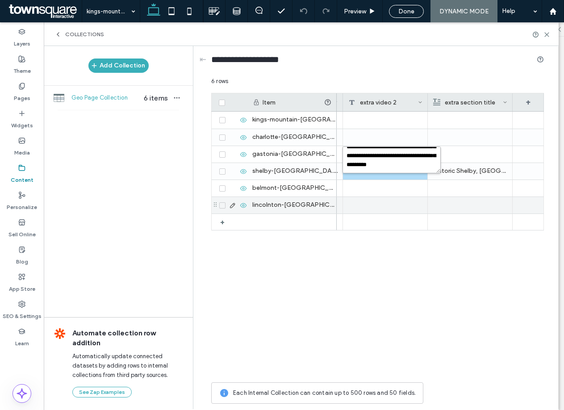
drag, startPoint x: 346, startPoint y: 154, endPoint x: 434, endPoint y: 205, distance: 101.8
click at [434, 205] on div "**********" at bounding box center [377, 242] width 333 height 331
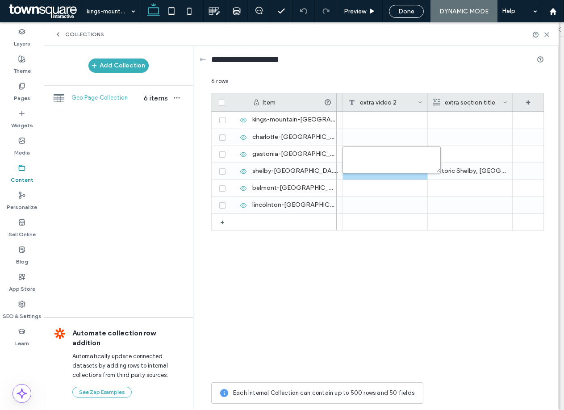
click at [367, 152] on textarea "plain-text-cell" at bounding box center [391, 159] width 98 height 27
paste textarea "**********"
type textarea "**********"
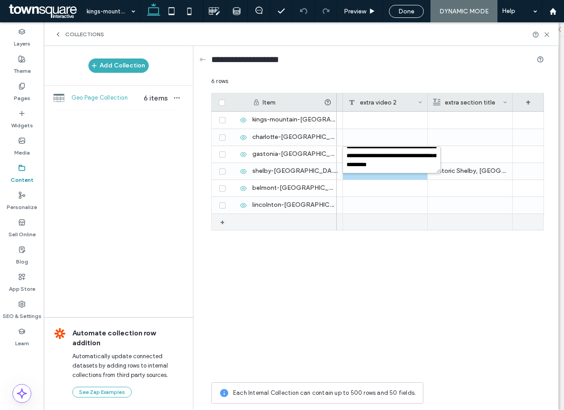
click at [456, 274] on div "Seven Gables house GutterGuys was hired to carry out roofing repairs on the his…" at bounding box center [440, 245] width 207 height 266
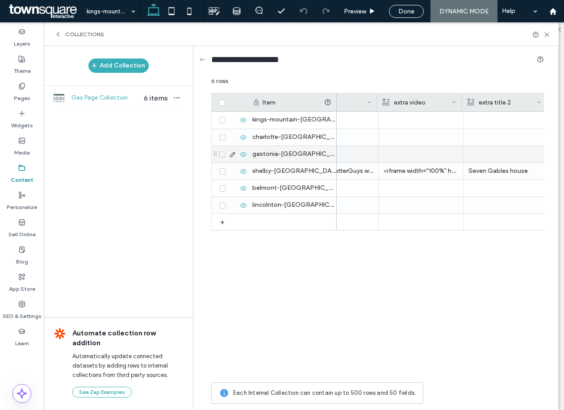
scroll to position [0, 1152]
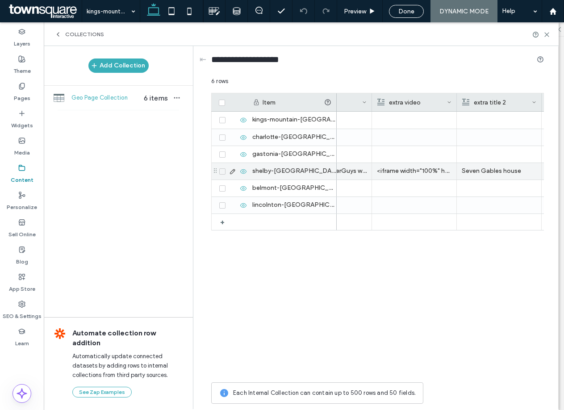
click at [414, 174] on p "<iframe width="100%" height="315" src="https://www.youtube.com/embed/sO_zoZWLHh…" at bounding box center [414, 171] width 75 height 16
click at [411, 170] on p "<iframe width="100%" height="315" src="https://www.youtube.com/embed/sO_zoZWLHh…" at bounding box center [414, 171] width 75 height 16
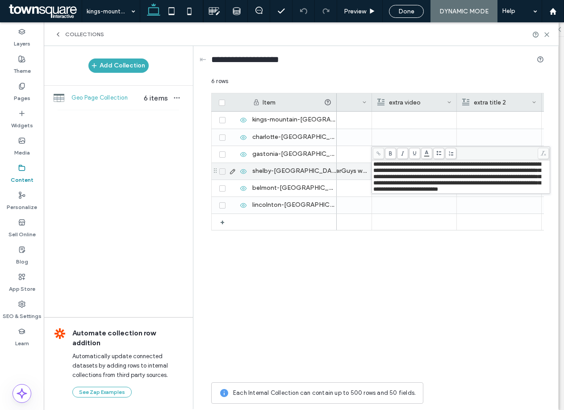
click at [440, 289] on div "The Bankers House In 2024, GutterGuys was selected to complete a major roofing …" at bounding box center [440, 245] width 207 height 266
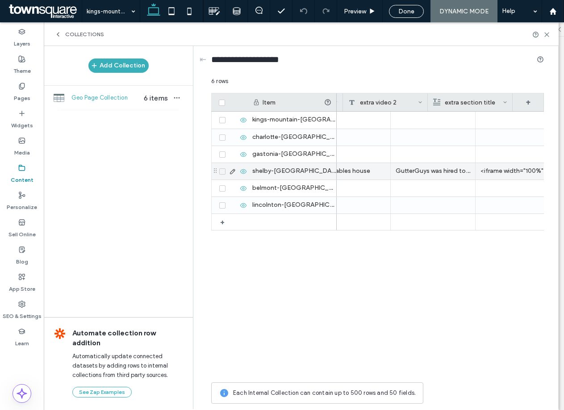
scroll to position [0, 1435]
click at [528, 104] on div "+" at bounding box center [527, 102] width 31 height 18
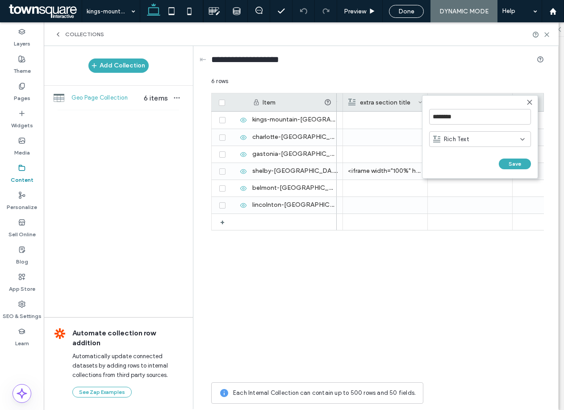
scroll to position [0, 1520]
click at [475, 144] on div "Rich Text" at bounding box center [480, 139] width 102 height 16
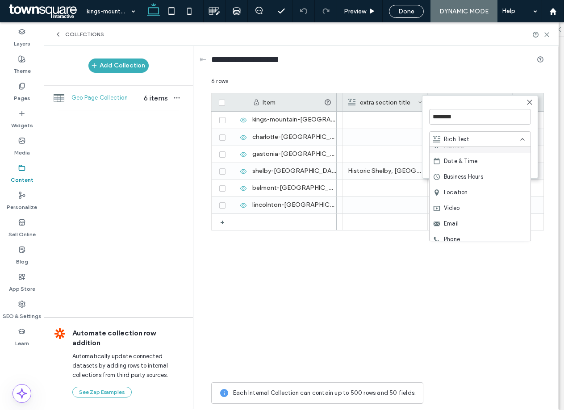
scroll to position [89, 0]
click at [455, 190] on span "Video" at bounding box center [452, 191] width 16 height 9
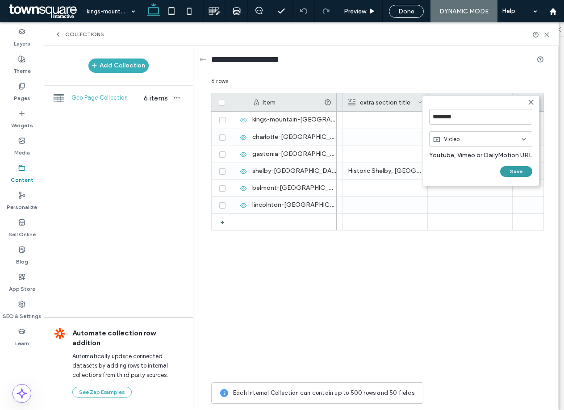
click at [517, 168] on button "Save" at bounding box center [516, 171] width 32 height 11
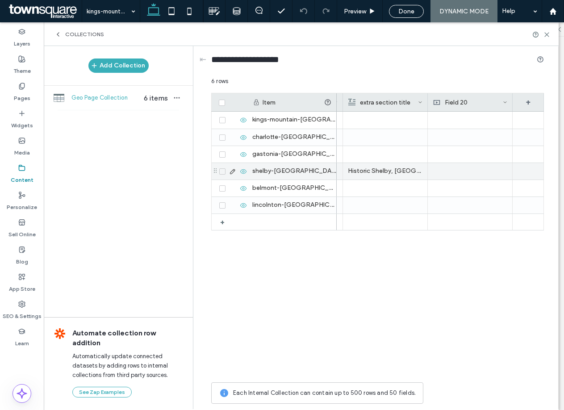
click at [465, 174] on div at bounding box center [470, 171] width 85 height 17
click at [454, 170] on input "text" at bounding box center [470, 171] width 84 height 16
click at [448, 95] on div "Field 20" at bounding box center [468, 102] width 70 height 18
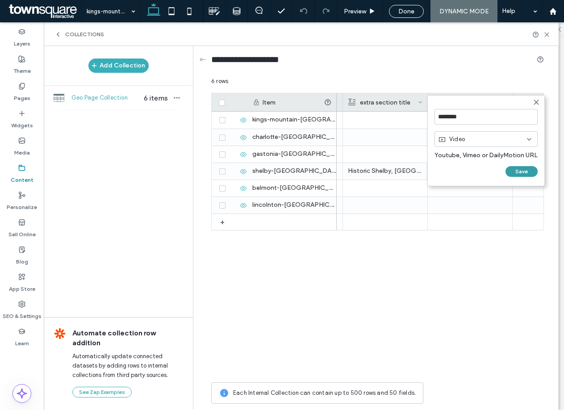
click at [520, 170] on button "Save" at bounding box center [521, 171] width 32 height 11
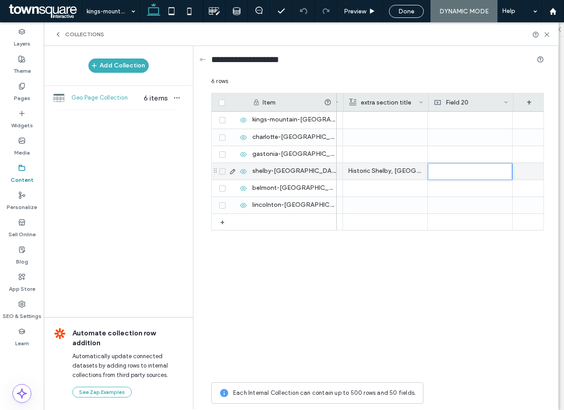
scroll to position [0, 1437]
click at [384, 170] on div "<iframe width="100%" height="315" src="https://www.youtube.com/embed/sO_zoZWLHh…" at bounding box center [383, 171] width 85 height 17
click at [396, 170] on div "<iframe width="100%" height="315" src="https://www.youtube.com/embed/sO_zoZWLHh…" at bounding box center [383, 171] width 85 height 17
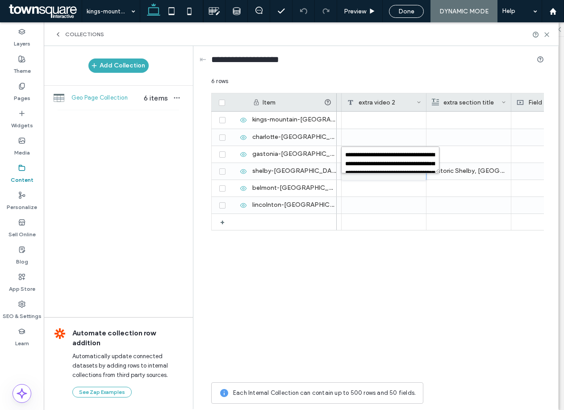
scroll to position [17, 0]
drag, startPoint x: 359, startPoint y: 158, endPoint x: 393, endPoint y: 167, distance: 35.0
click at [393, 167] on textarea "**********" at bounding box center [390, 159] width 98 height 27
click at [403, 162] on textarea "**********" at bounding box center [390, 159] width 98 height 27
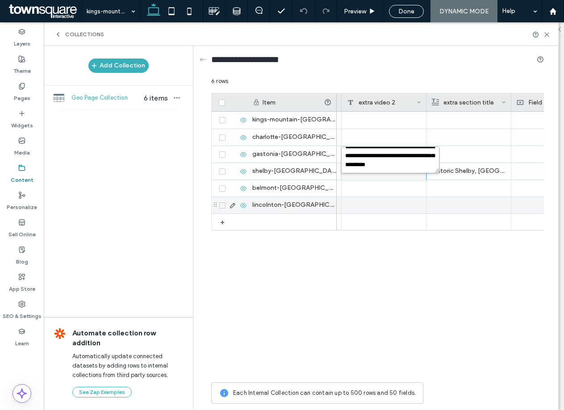
drag, startPoint x: 345, startPoint y: 153, endPoint x: 401, endPoint y: 197, distance: 71.4
click at [401, 197] on div "**********" at bounding box center [377, 242] width 333 height 331
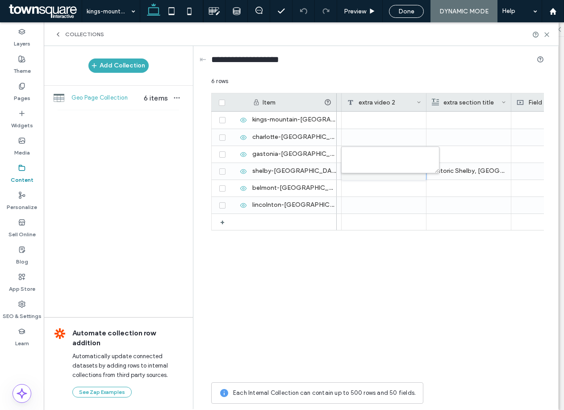
click at [511, 150] on div at bounding box center [553, 154] width 85 height 17
click at [470, 165] on div at bounding box center [470, 171] width 85 height 17
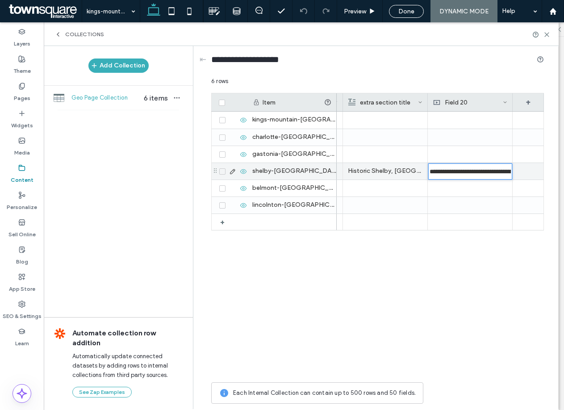
scroll to position [0, 138]
type input "**********"
click at [485, 281] on div "GutterGuys was hired to carry out roofing repairs on the historic Seven Gables …" at bounding box center [440, 245] width 207 height 266
click at [547, 33] on icon at bounding box center [546, 34] width 7 height 7
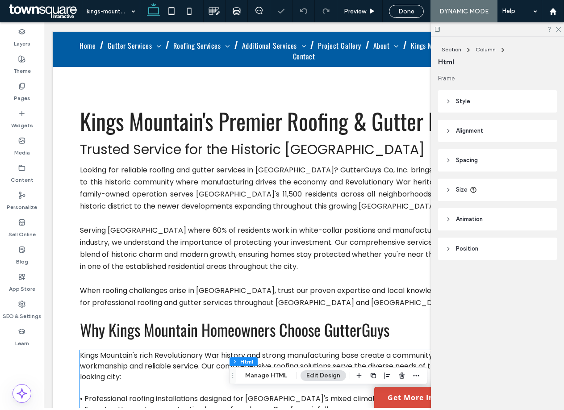
scroll to position [435, 0]
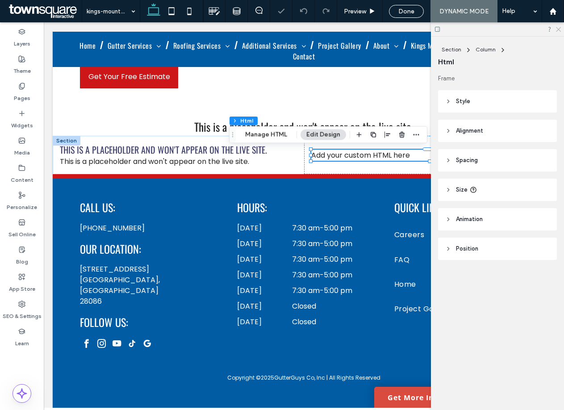
click at [556, 28] on icon at bounding box center [558, 29] width 6 height 6
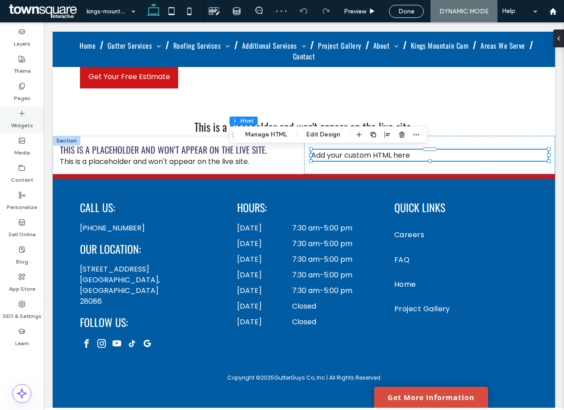
click at [21, 121] on label "Widgets" at bounding box center [22, 123] width 22 height 12
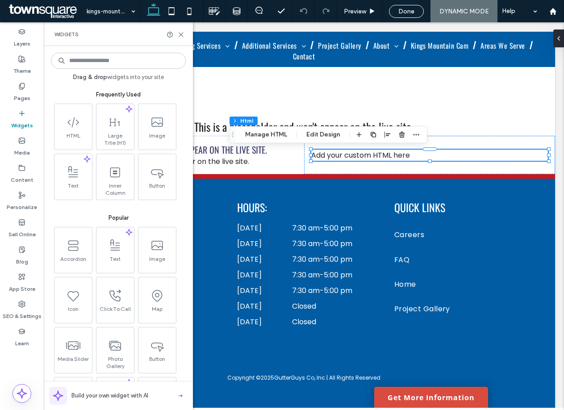
click at [86, 63] on input at bounding box center [118, 61] width 135 height 16
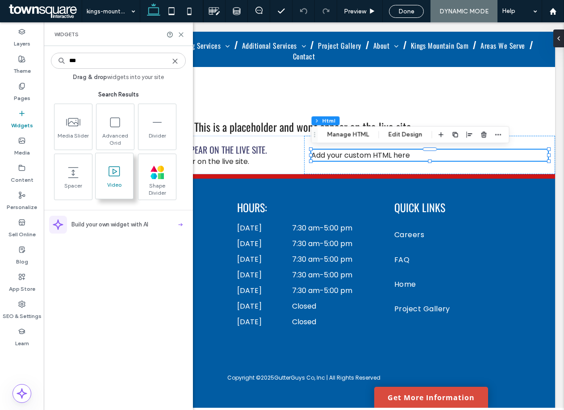
type input "***"
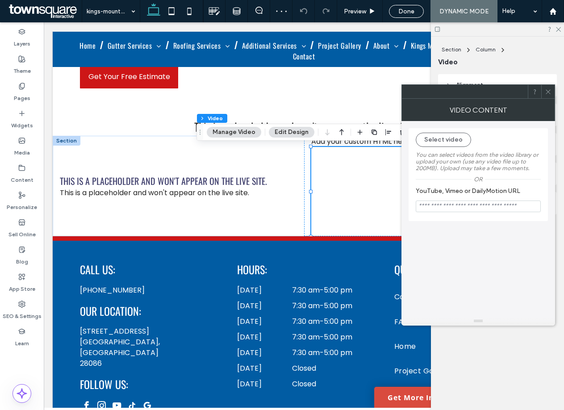
click at [550, 91] on icon at bounding box center [547, 91] width 7 height 7
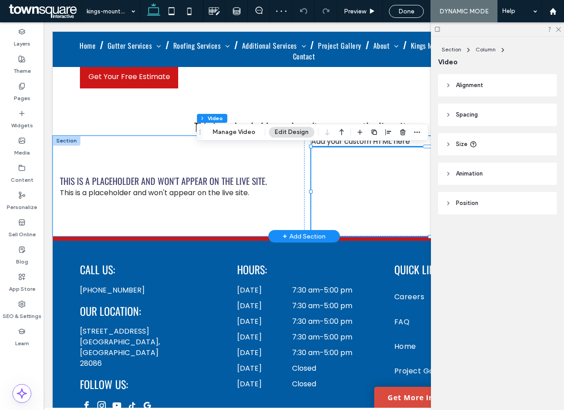
click at [406, 144] on div "Add your custom HTML here" at bounding box center [429, 141] width 237 height 11
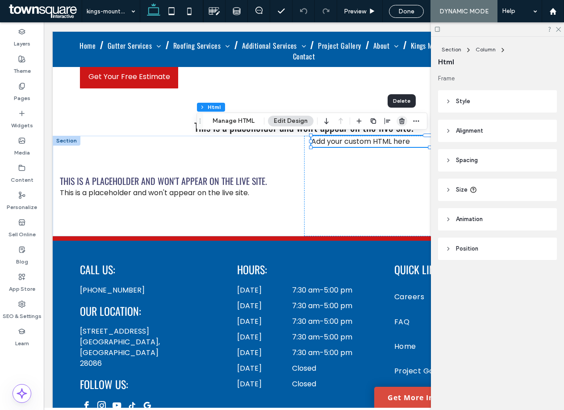
click at [403, 119] on icon "button" at bounding box center [401, 120] width 7 height 7
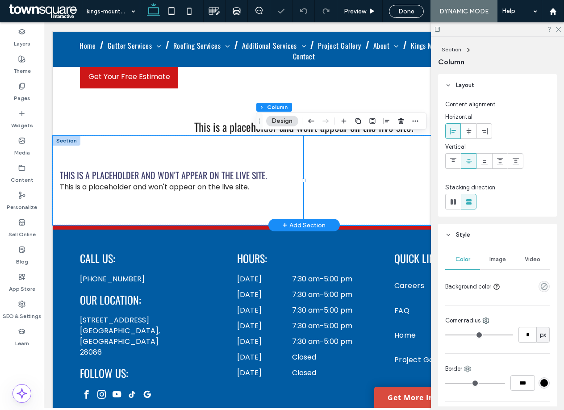
click at [367, 181] on div at bounding box center [429, 180] width 237 height 89
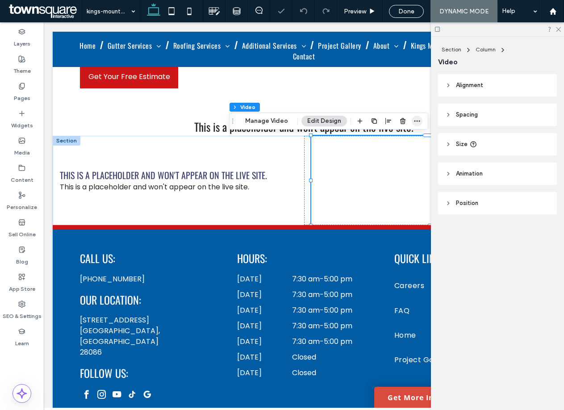
click at [416, 123] on icon "button" at bounding box center [416, 120] width 7 height 7
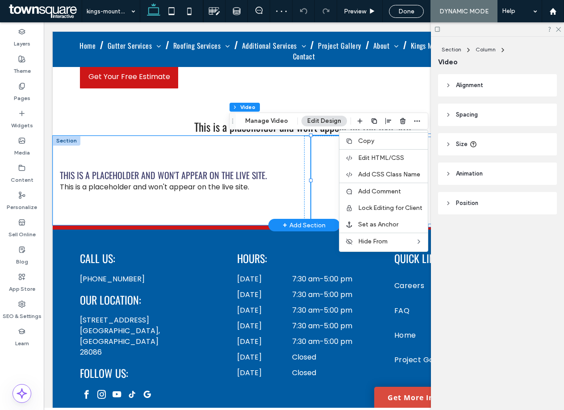
click at [320, 177] on div at bounding box center [429, 180] width 237 height 89
click at [319, 170] on div at bounding box center [429, 180] width 237 height 89
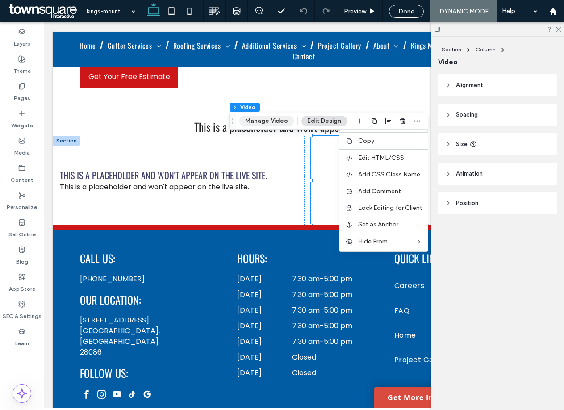
click at [278, 124] on button "Manage Video" at bounding box center [266, 121] width 54 height 11
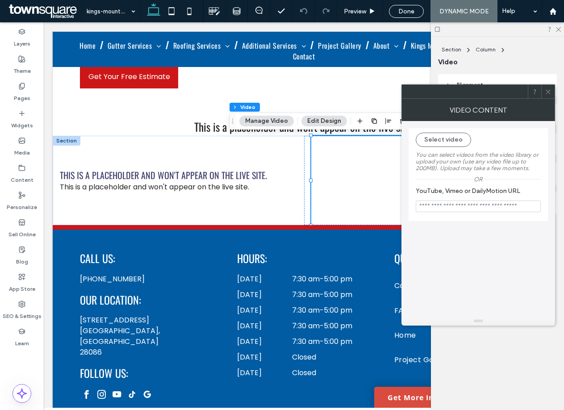
click at [446, 204] on input "YouTube, Vimeo or DailyMotion URL" at bounding box center [478, 206] width 125 height 12
click at [440, 137] on button "Select video" at bounding box center [443, 140] width 55 height 14
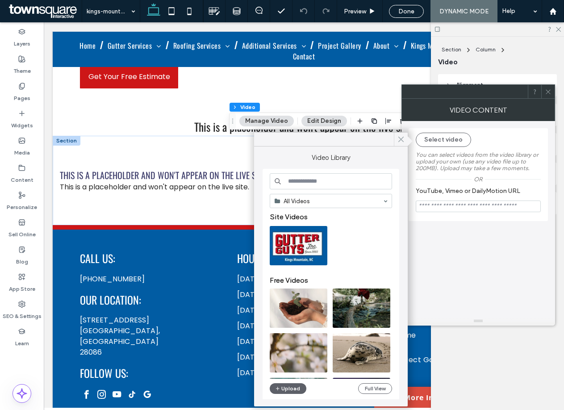
click at [403, 137] on use at bounding box center [401, 139] width 4 height 5
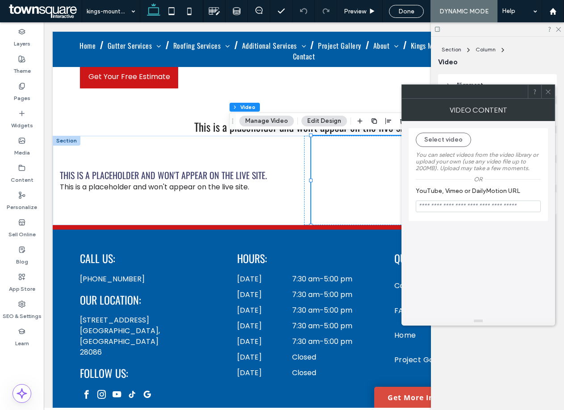
click at [545, 91] on icon at bounding box center [547, 91] width 7 height 7
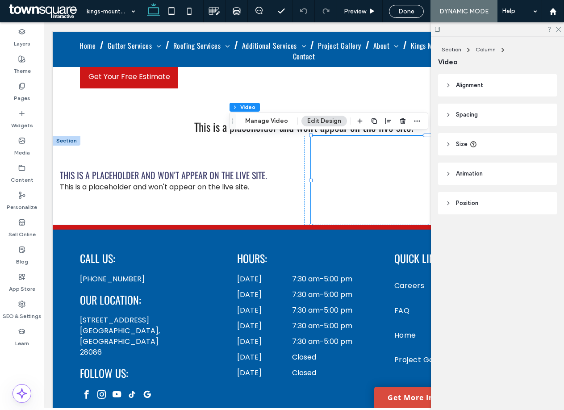
click at [421, 123] on div "Section Column Video Manage Video Edit Design" at bounding box center [328, 120] width 199 height 17
click at [414, 118] on icon "button" at bounding box center [416, 120] width 7 height 7
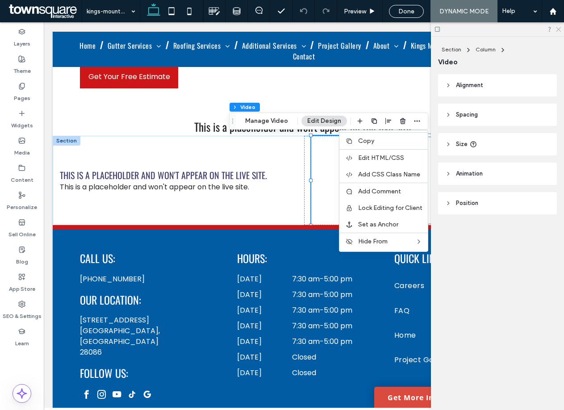
click at [556, 29] on icon at bounding box center [558, 29] width 6 height 6
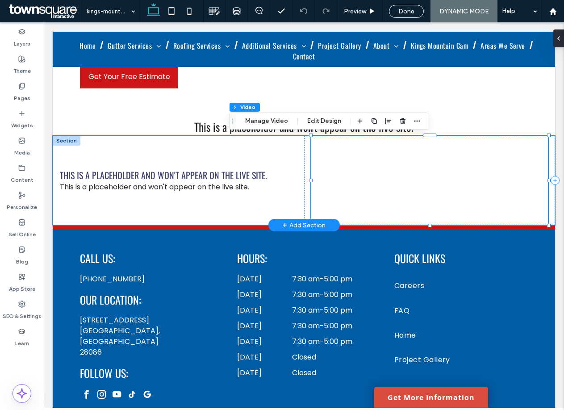
click at [511, 158] on div at bounding box center [429, 180] width 237 height 89
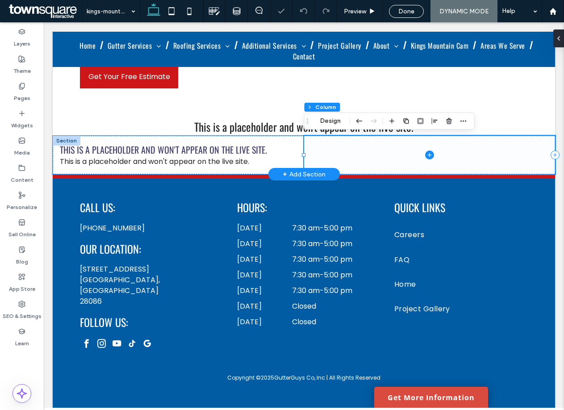
click at [420, 152] on span at bounding box center [429, 155] width 251 height 38
click at [428, 152] on icon at bounding box center [429, 154] width 9 height 9
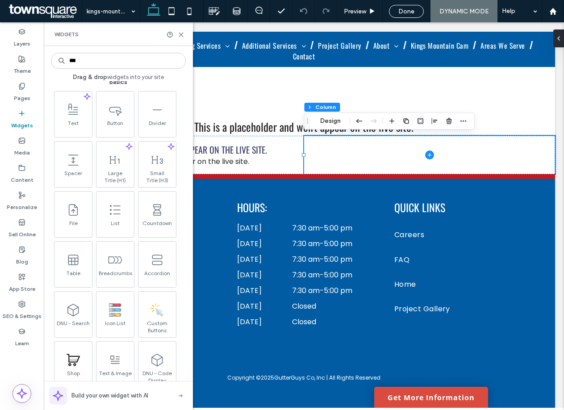
scroll to position [0, 0]
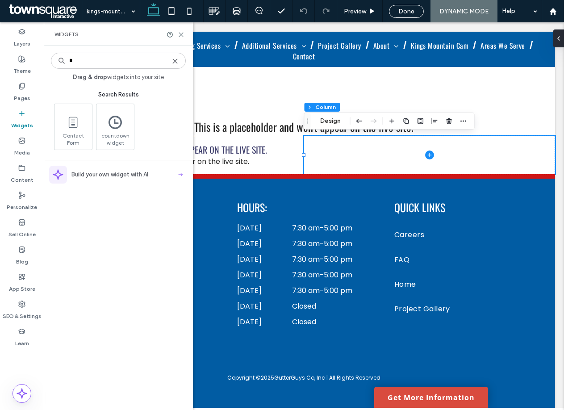
type input "*"
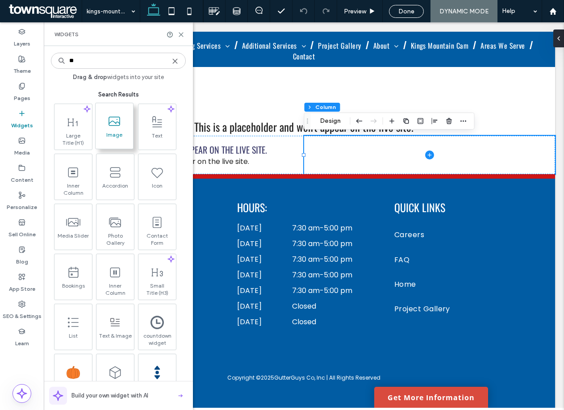
type input "**"
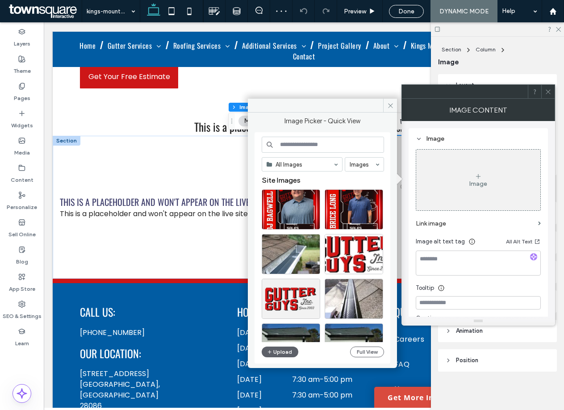
click at [382, 107] on div at bounding box center [322, 106] width 149 height 14
click at [387, 106] on icon at bounding box center [390, 105] width 7 height 7
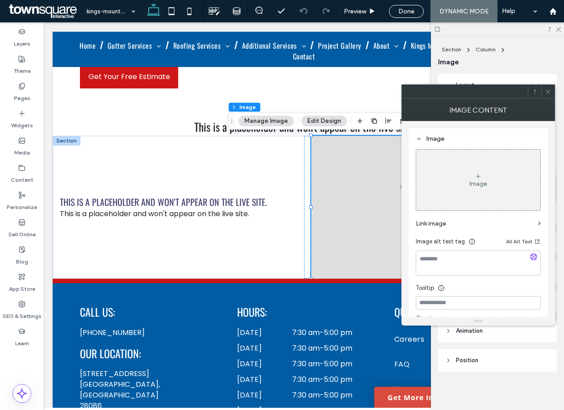
click at [549, 92] on icon at bounding box center [547, 91] width 7 height 7
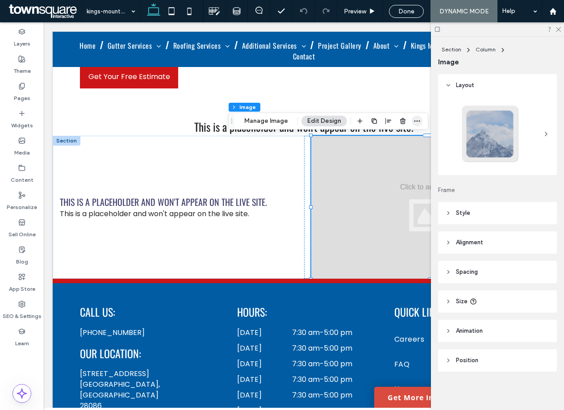
click at [414, 121] on icon "button" at bounding box center [416, 120] width 7 height 7
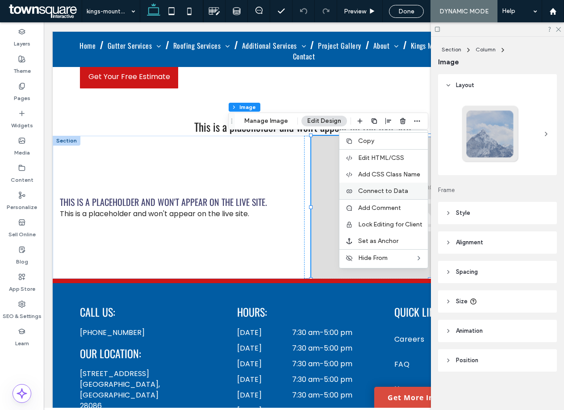
click at [382, 189] on span "Connect to Data" at bounding box center [383, 191] width 50 height 8
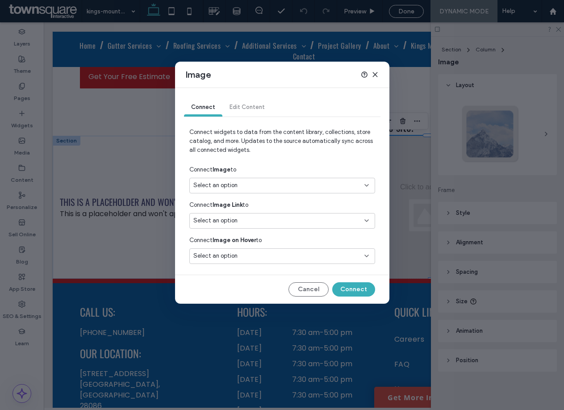
click at [258, 183] on div "Select an option" at bounding box center [276, 185] width 167 height 9
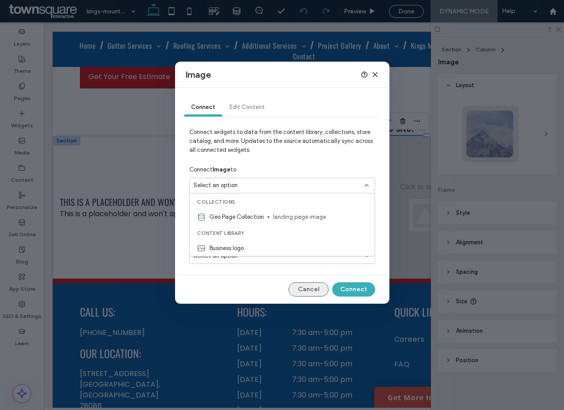
click at [313, 287] on button "Cancel" at bounding box center [308, 289] width 40 height 14
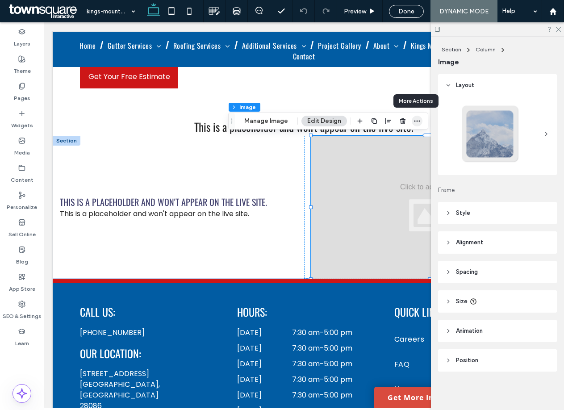
click at [414, 120] on icon "button" at bounding box center [416, 120] width 7 height 7
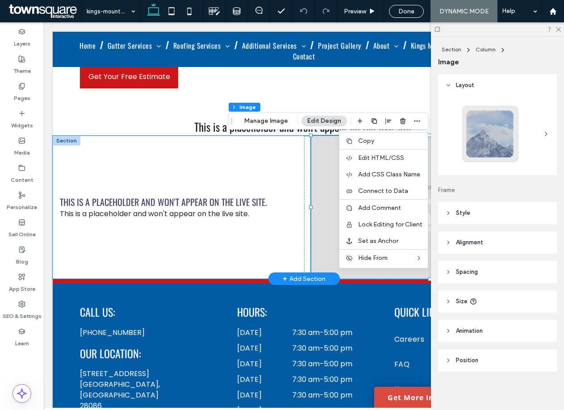
click at [317, 263] on div at bounding box center [429, 207] width 237 height 143
click at [316, 241] on div at bounding box center [429, 207] width 237 height 143
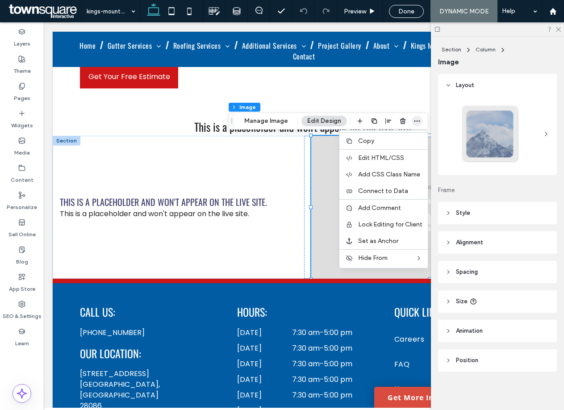
click at [415, 121] on icon "button" at bounding box center [416, 120] width 7 height 7
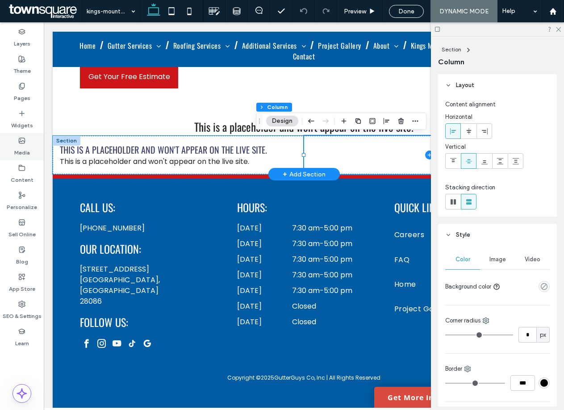
click at [26, 145] on label "Media" at bounding box center [22, 150] width 16 height 12
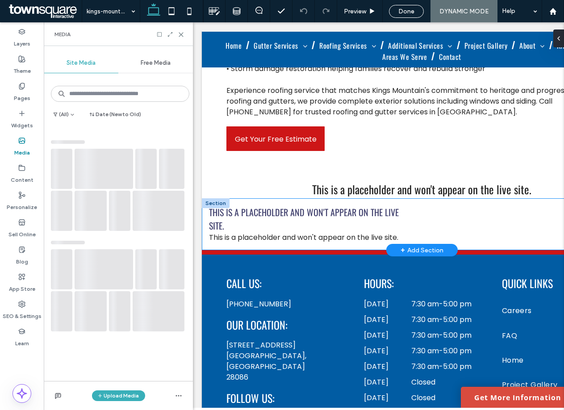
scroll to position [485, 0]
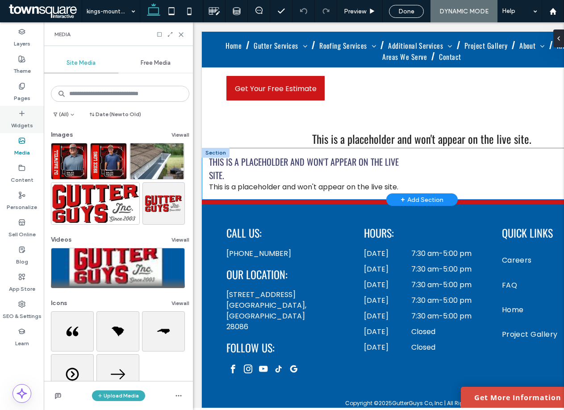
click at [27, 106] on div "Widgets" at bounding box center [22, 119] width 44 height 27
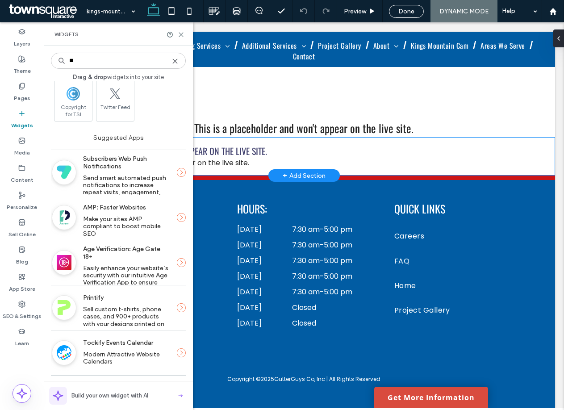
scroll to position [0, 0]
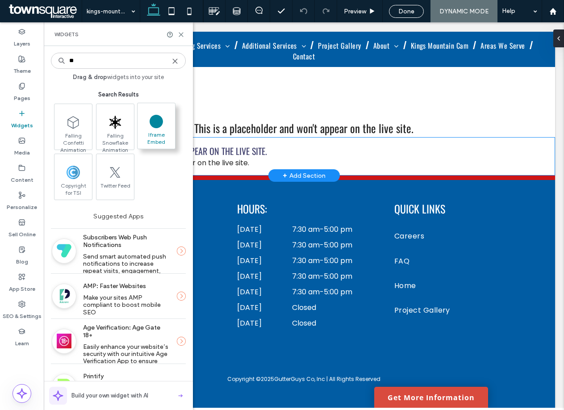
type input "**"
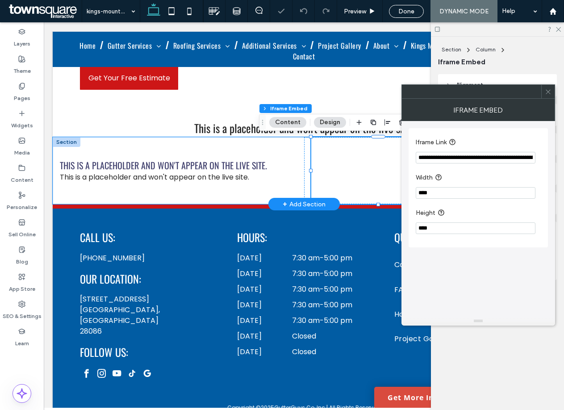
click at [456, 159] on input "**********" at bounding box center [476, 158] width 120 height 12
click at [549, 87] on span at bounding box center [547, 91] width 7 height 13
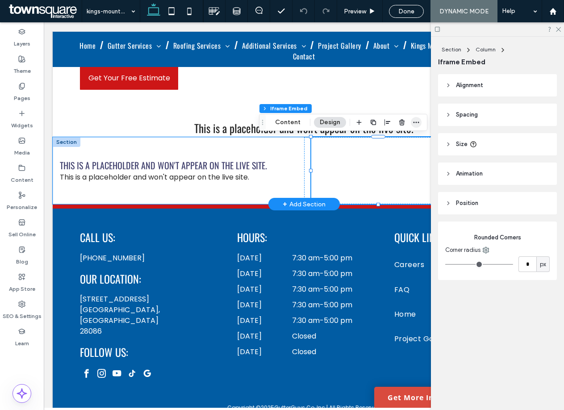
click at [417, 120] on icon "button" at bounding box center [415, 122] width 7 height 7
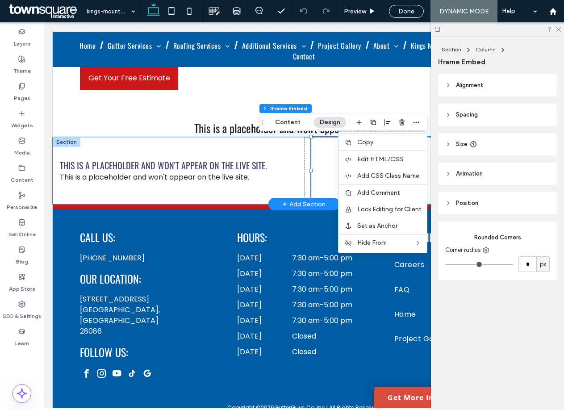
click at [322, 158] on div at bounding box center [378, 170] width 134 height 67
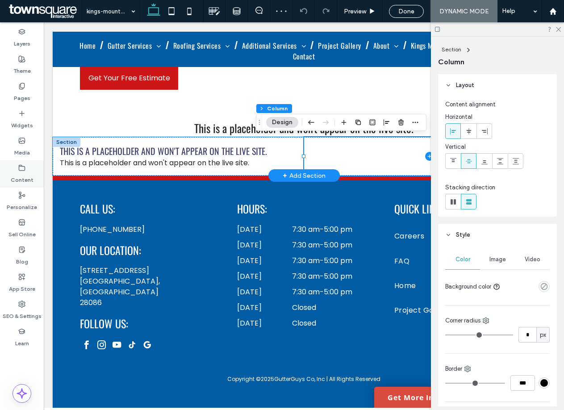
click at [24, 171] on label "Content" at bounding box center [22, 177] width 23 height 12
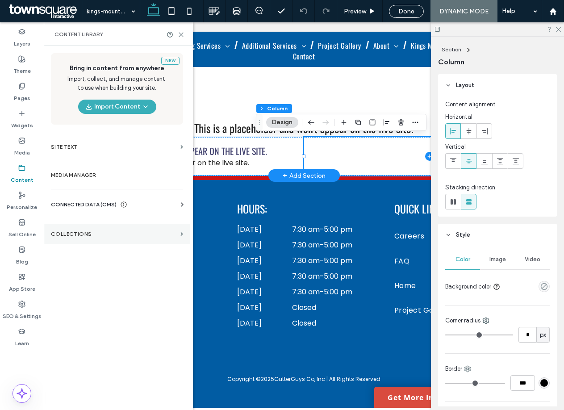
click at [82, 231] on label "Collections" at bounding box center [114, 234] width 126 height 6
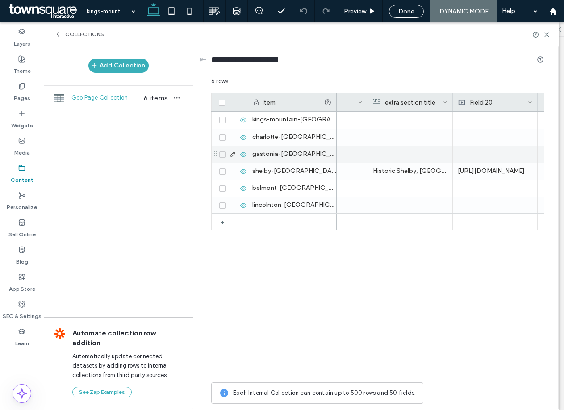
scroll to position [0, 1520]
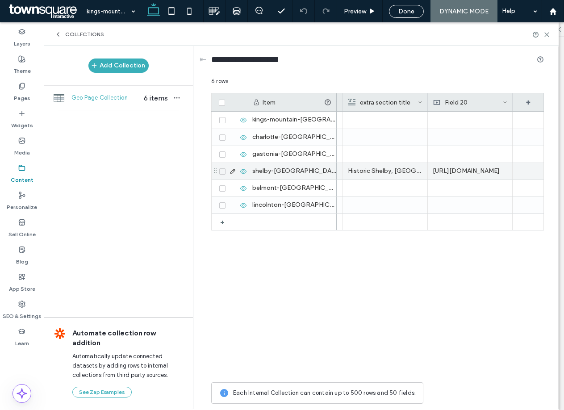
click at [469, 172] on div "https://www.youtube.com/embed/sO_zoZWLHh4" at bounding box center [470, 171] width 85 height 17
click at [466, 99] on div "Field 20" at bounding box center [468, 102] width 70 height 18
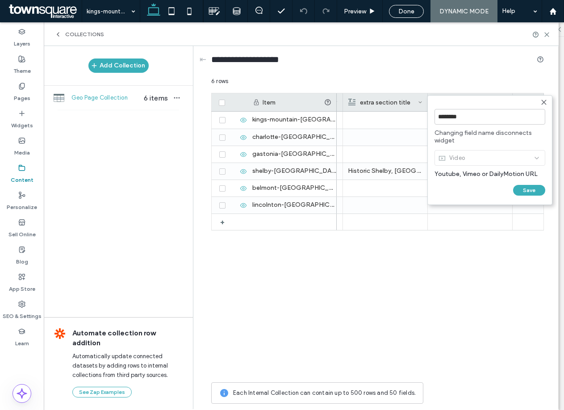
click at [456, 152] on div "Video" at bounding box center [489, 159] width 111 height 22
click at [498, 158] on div "Video" at bounding box center [489, 159] width 111 height 22
click at [523, 116] on input "********" at bounding box center [489, 117] width 111 height 16
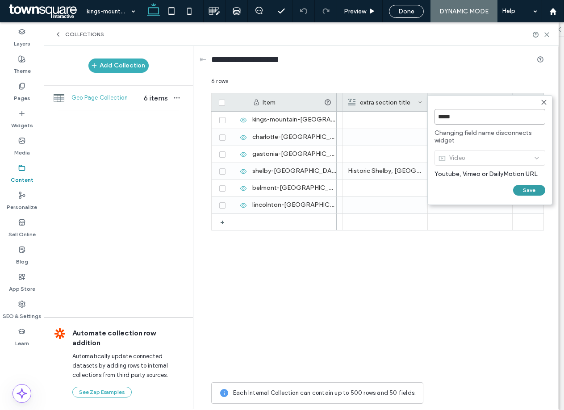
type input "*****"
click at [540, 192] on button "Save" at bounding box center [529, 190] width 32 height 11
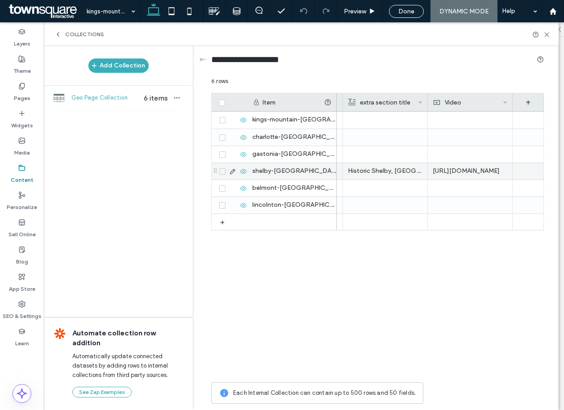
click at [463, 165] on div "https://www.youtube.com/embed/sO_zoZWLHh4" at bounding box center [470, 171] width 85 height 17
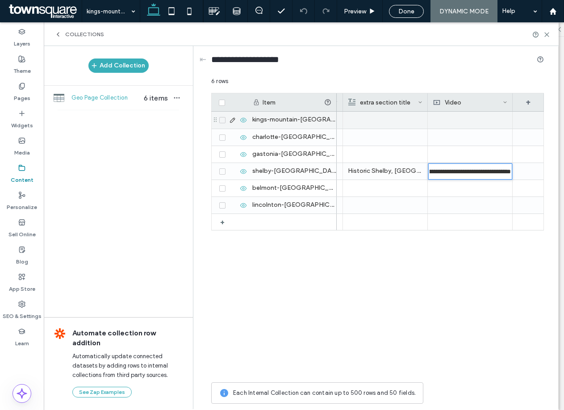
click at [464, 106] on div "Video" at bounding box center [468, 102] width 70 height 18
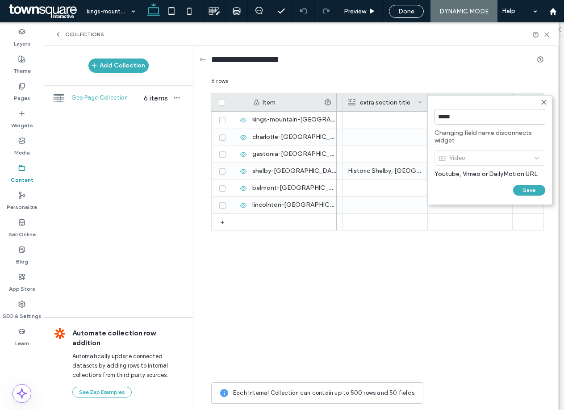
scroll to position [0, 0]
click at [503, 164] on div "Video" at bounding box center [489, 159] width 111 height 22
click at [508, 109] on input "*****" at bounding box center [489, 117] width 111 height 16
click at [498, 121] on input "*****" at bounding box center [489, 117] width 111 height 16
click at [541, 105] on icon at bounding box center [543, 102] width 7 height 7
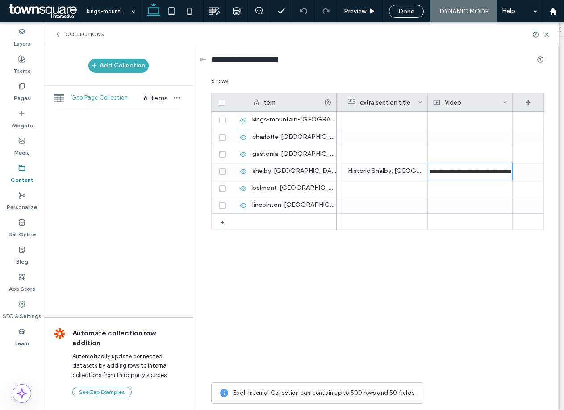
click at [487, 104] on div "Video" at bounding box center [468, 102] width 70 height 18
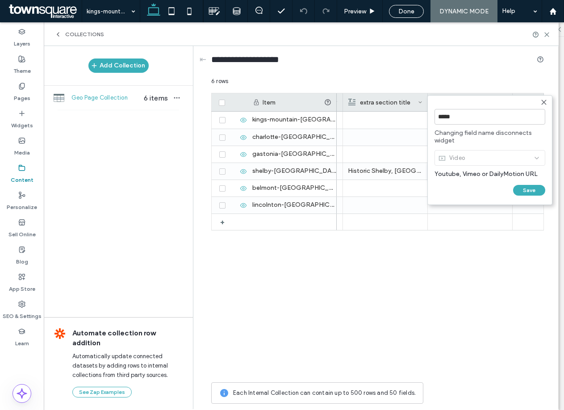
click at [485, 154] on div "Video" at bounding box center [489, 159] width 111 height 22
click at [520, 177] on span "Youtube, Vimeo or DailyMotion URL" at bounding box center [489, 174] width 111 height 8
click at [524, 183] on form "***** Changing field name disconnects widget Video Youtube, Vimeo or DailyMotio…" at bounding box center [489, 150] width 125 height 110
click at [524, 190] on button "Save" at bounding box center [529, 190] width 32 height 11
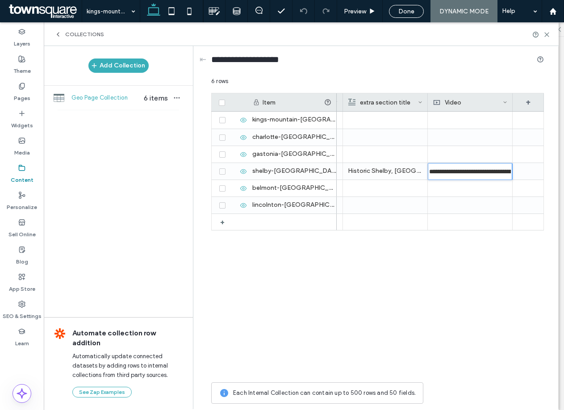
click at [506, 102] on icon at bounding box center [505, 102] width 4 height 4
click at [483, 120] on div "Delete Field" at bounding box center [469, 120] width 82 height 17
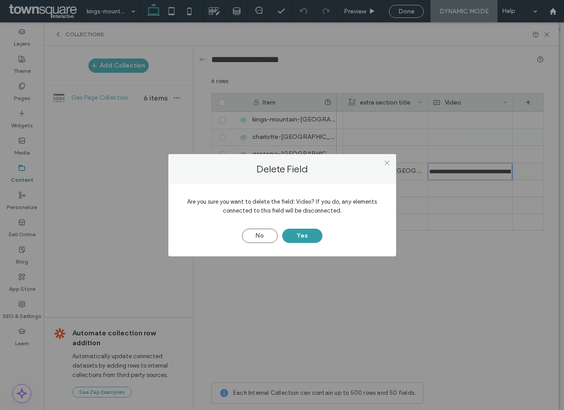
click at [304, 239] on button "Yes" at bounding box center [302, 236] width 40 height 14
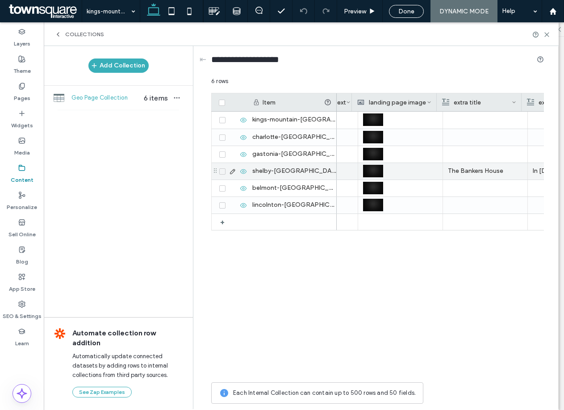
scroll to position [0, 923]
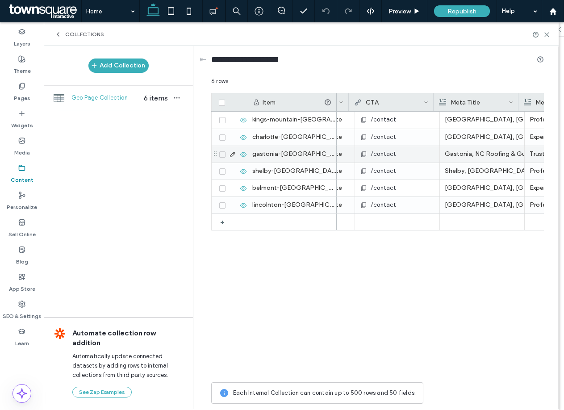
scroll to position [0, 582]
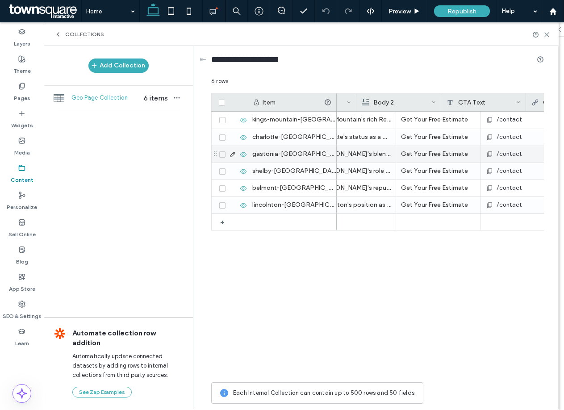
scroll to position [0, 397]
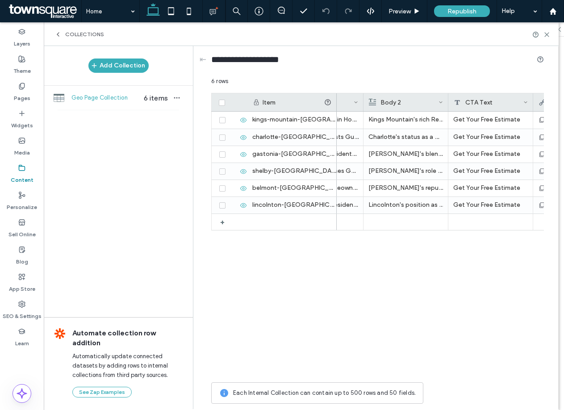
click at [411, 98] on div "Body 2" at bounding box center [404, 102] width 70 height 18
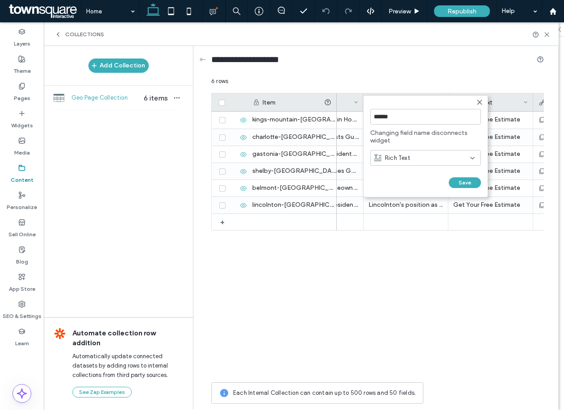
click at [482, 100] on icon at bounding box center [479, 102] width 7 height 7
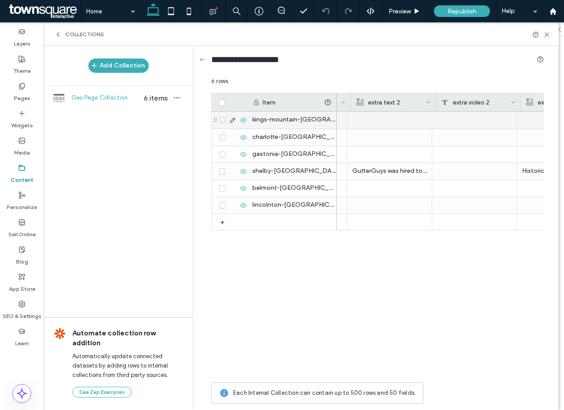
scroll to position [0, 1353]
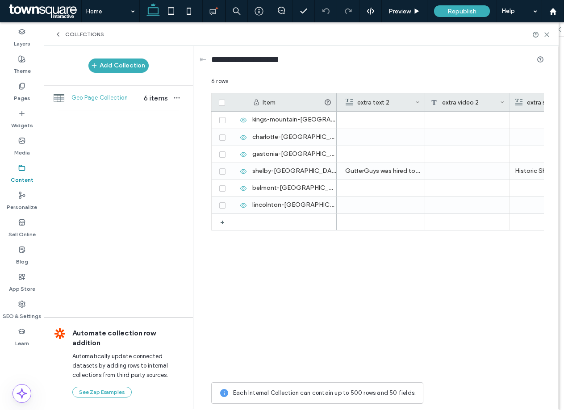
click at [467, 104] on div "extra video 2" at bounding box center [465, 102] width 70 height 18
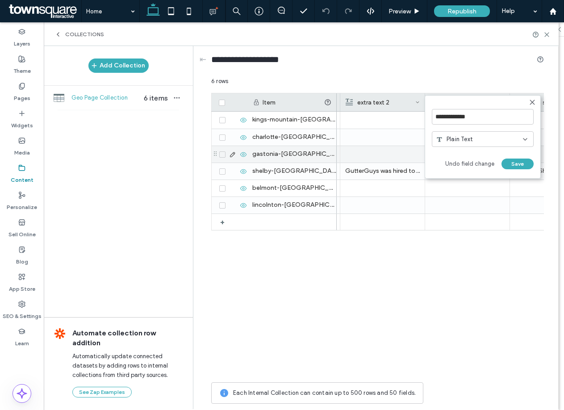
click at [418, 154] on div at bounding box center [382, 154] width 75 height 17
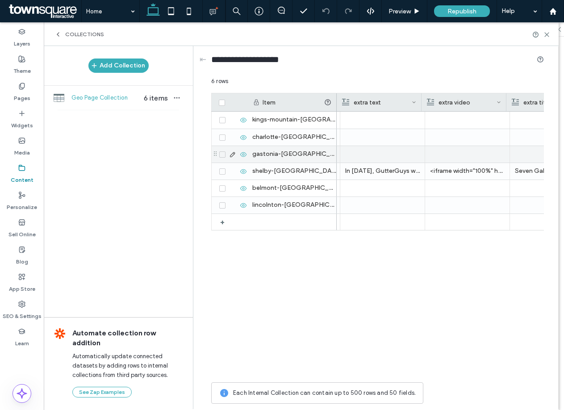
scroll to position [0, 1091]
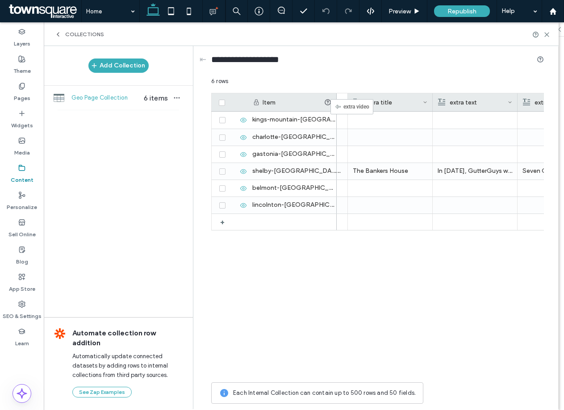
drag, startPoint x: 474, startPoint y: 103, endPoint x: 343, endPoint y: 103, distance: 131.2
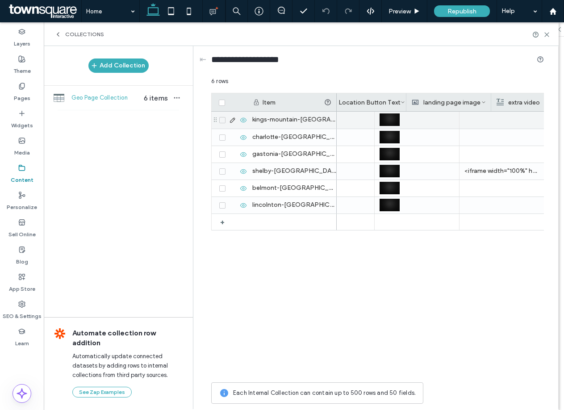
scroll to position [0, 863]
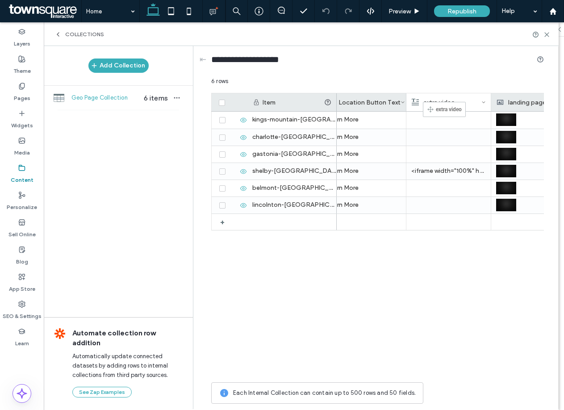
drag, startPoint x: 511, startPoint y: 101, endPoint x: 435, endPoint y: 106, distance: 75.6
click at [475, 71] on div "**********" at bounding box center [377, 61] width 333 height 31
click at [484, 100] on icon at bounding box center [483, 102] width 4 height 4
click at [455, 105] on div "Edit Field" at bounding box center [448, 104] width 82 height 17
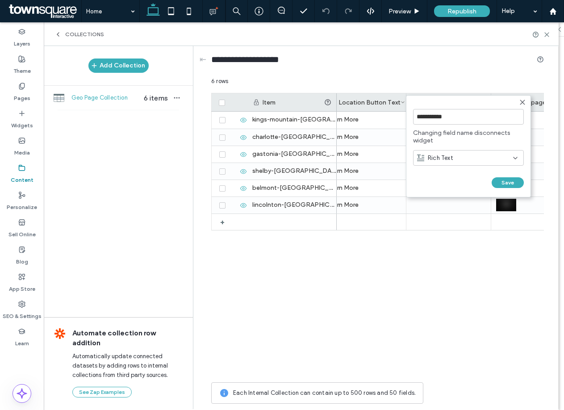
click at [446, 159] on span "Rich Text" at bounding box center [440, 158] width 25 height 9
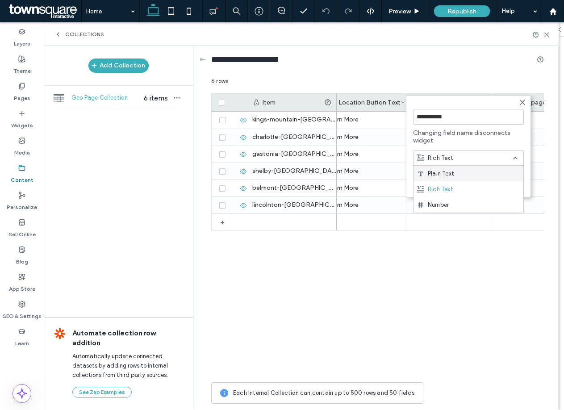
click at [444, 173] on span "Plain Text" at bounding box center [441, 173] width 26 height 9
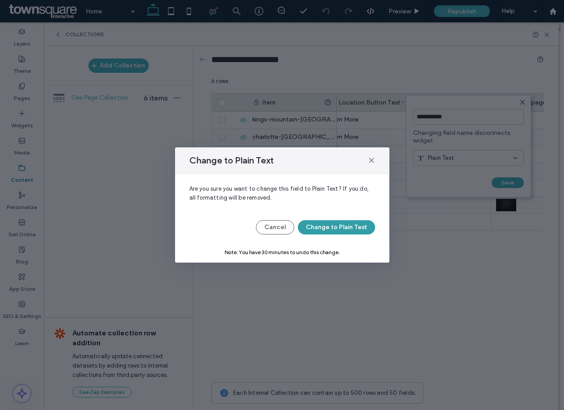
click at [349, 228] on button "Change to Plain Text" at bounding box center [336, 227] width 77 height 14
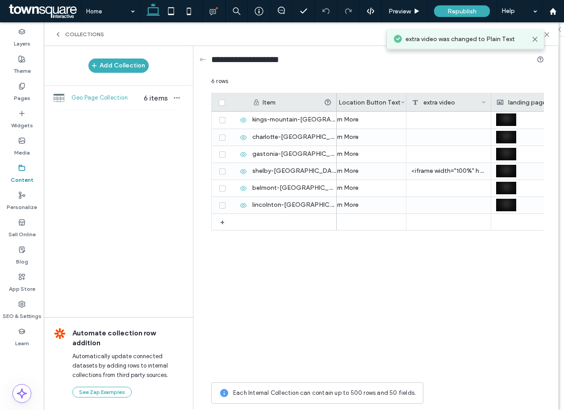
click at [482, 98] on span at bounding box center [483, 102] width 4 height 18
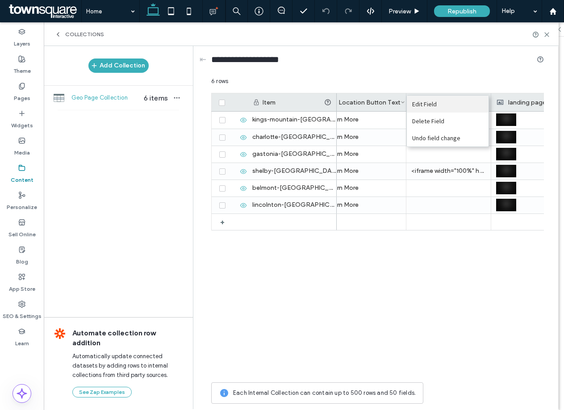
click at [456, 102] on div "Edit Field" at bounding box center [448, 104] width 82 height 17
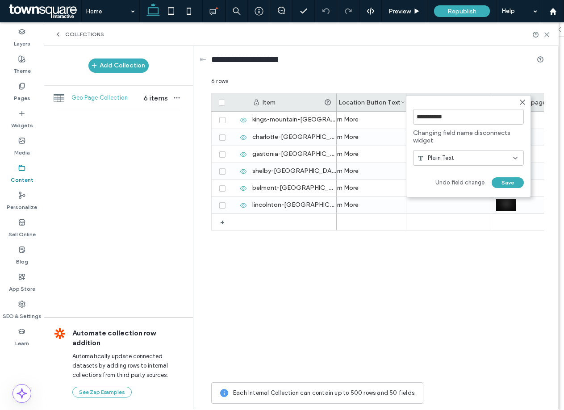
click at [445, 154] on span "Plain Text" at bounding box center [441, 158] width 26 height 9
click at [443, 193] on span "Rich Text" at bounding box center [440, 189] width 25 height 9
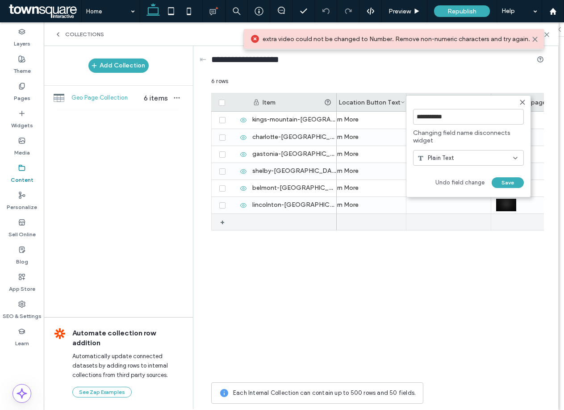
click at [457, 225] on div at bounding box center [448, 222] width 85 height 16
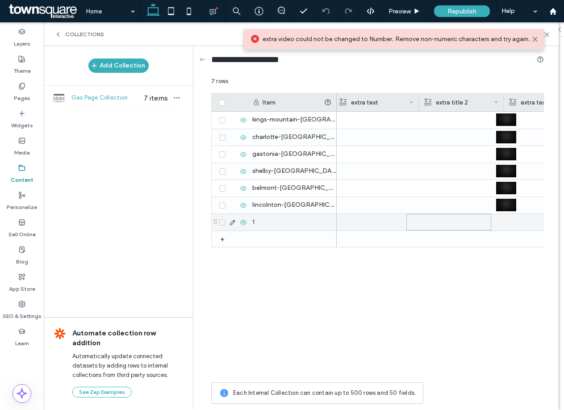
scroll to position [0, 1295]
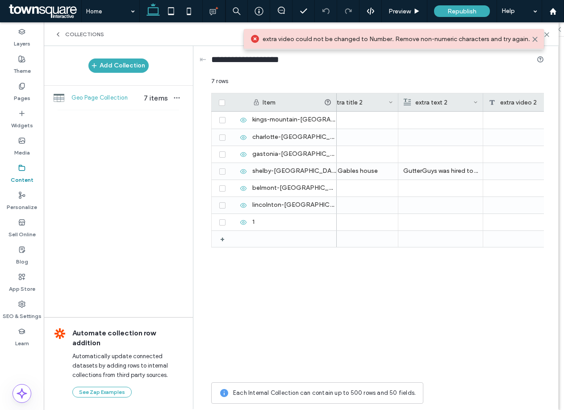
click at [473, 101] on icon at bounding box center [475, 102] width 4 height 4
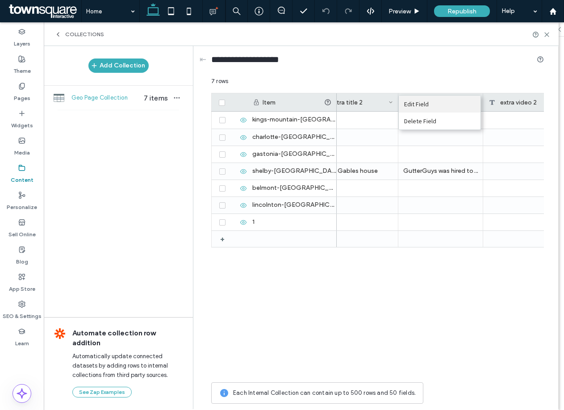
click at [445, 106] on div "Edit Field" at bounding box center [440, 104] width 82 height 17
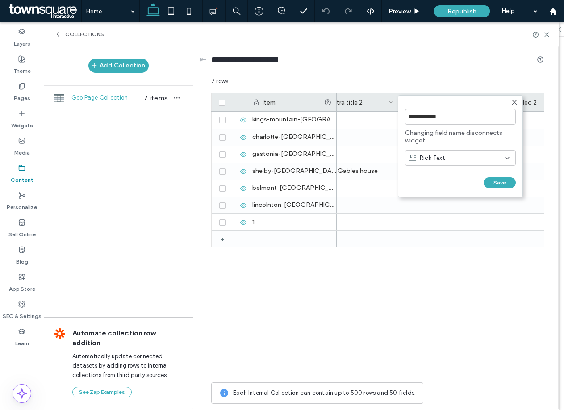
click at [487, 163] on div "Rich Text" at bounding box center [460, 158] width 111 height 16
click at [471, 173] on div "Plain Text" at bounding box center [460, 174] width 110 height 16
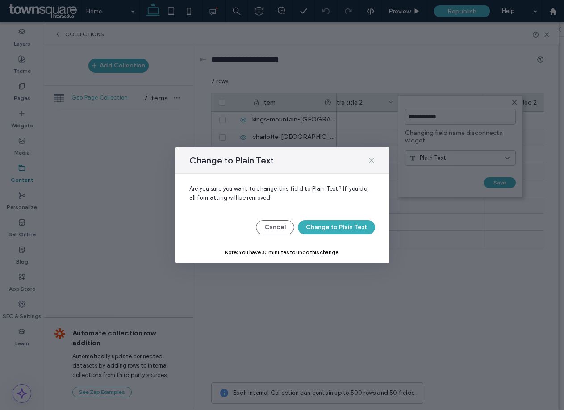
click at [370, 161] on icon at bounding box center [371, 160] width 7 height 7
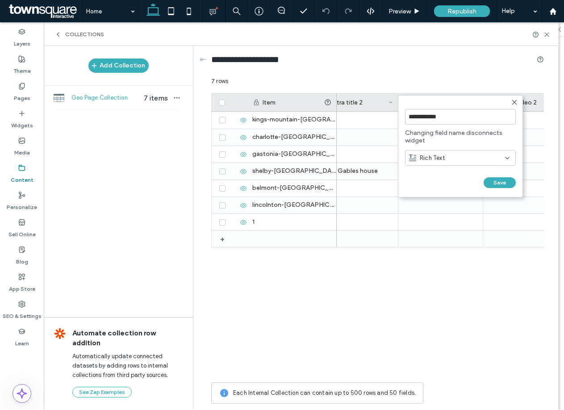
click at [515, 101] on use at bounding box center [514, 102] width 4 height 4
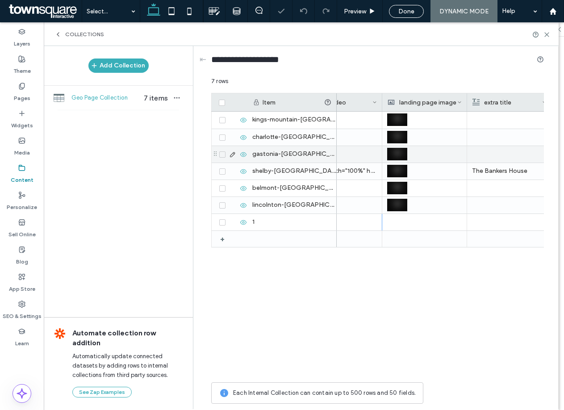
scroll to position [0, 853]
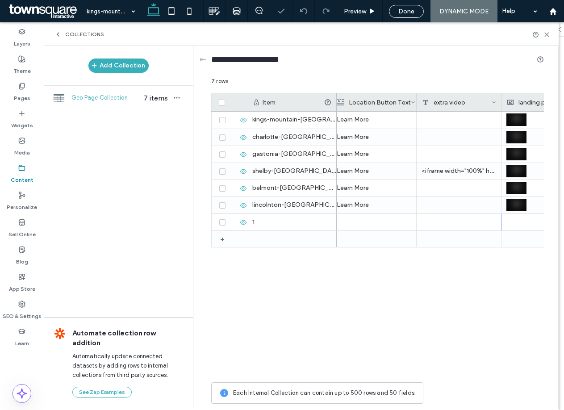
click at [455, 98] on div "extra video" at bounding box center [457, 102] width 70 height 18
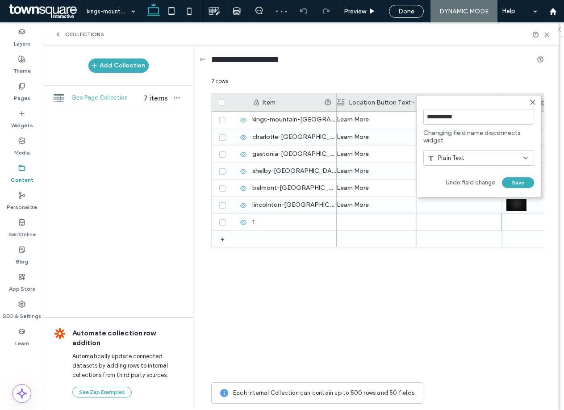
click at [433, 98] on form "**********" at bounding box center [478, 146] width 125 height 102
click at [533, 100] on icon at bounding box center [532, 102] width 7 height 7
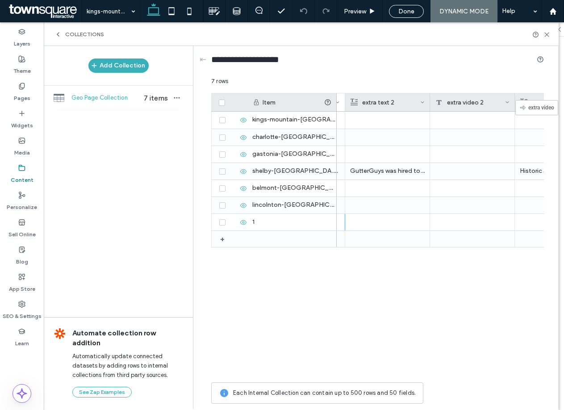
scroll to position [0, 1384]
drag, startPoint x: 461, startPoint y: 100, endPoint x: 382, endPoint y: 100, distance: 78.1
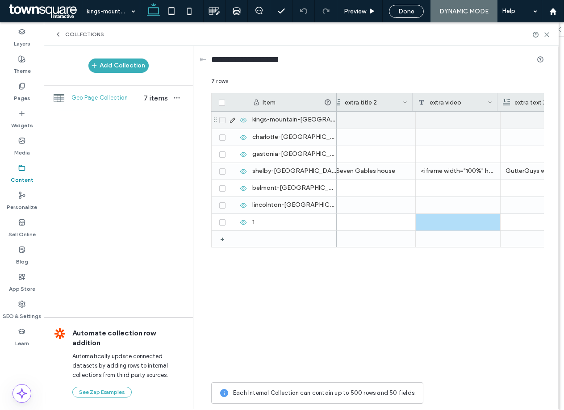
scroll to position [0, 1196]
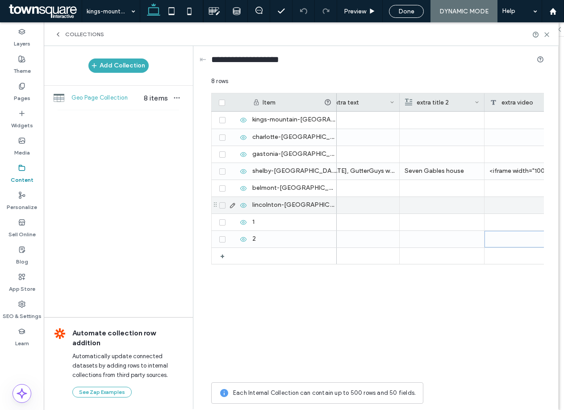
scroll to position [0, 953]
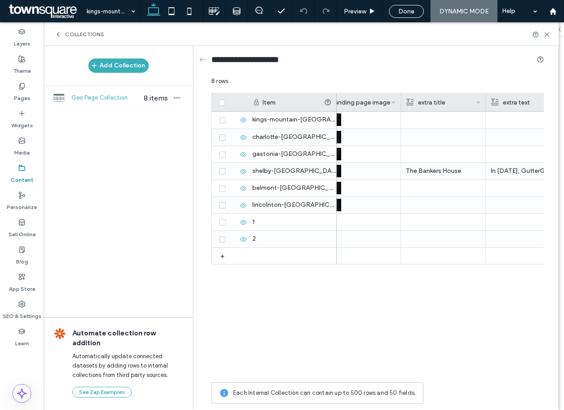
click at [421, 311] on div "Learn More Learn More Learn More Learn More The Bankers House In 2024, GutterGu…" at bounding box center [440, 245] width 207 height 266
click at [407, 12] on span "Done" at bounding box center [406, 12] width 16 height 8
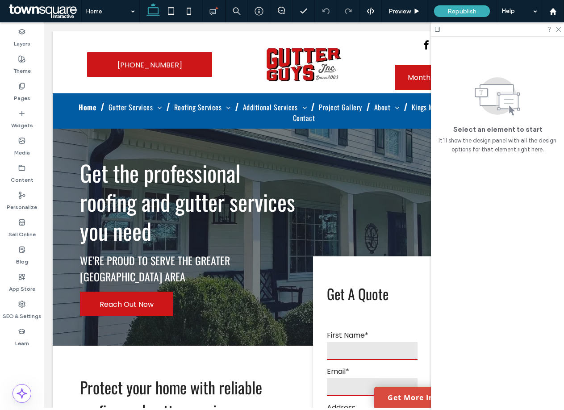
click at [475, 11] on div "Home Preview Republish Help Design Panel Site Comments Team & Clients Automate …" at bounding box center [282, 205] width 564 height 410
click at [466, 12] on span "Republish" at bounding box center [461, 12] width 29 height 8
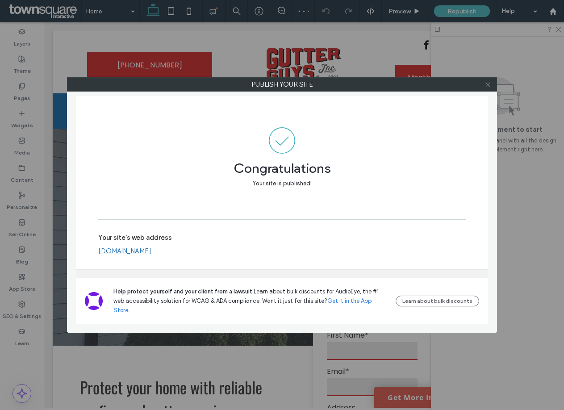
click at [487, 85] on icon at bounding box center [487, 84] width 7 height 7
